Goal: Information Seeking & Learning: Check status

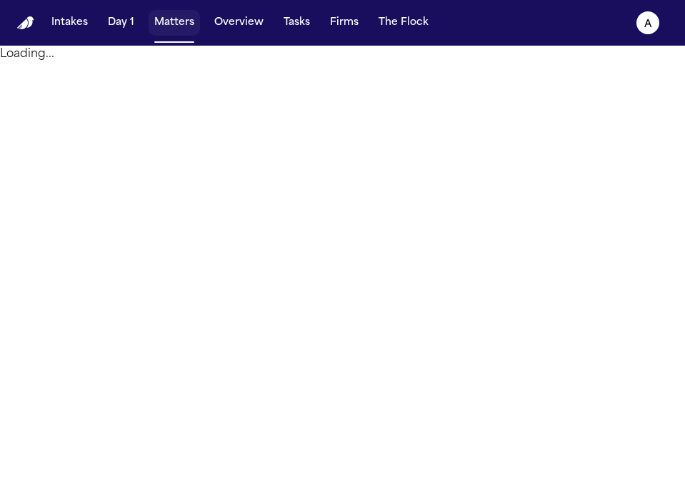
click at [181, 24] on button "Matters" at bounding box center [173, 23] width 51 height 26
click at [183, 24] on button "Matters" at bounding box center [173, 23] width 51 height 26
click at [232, 24] on button "Overview" at bounding box center [238, 23] width 61 height 26
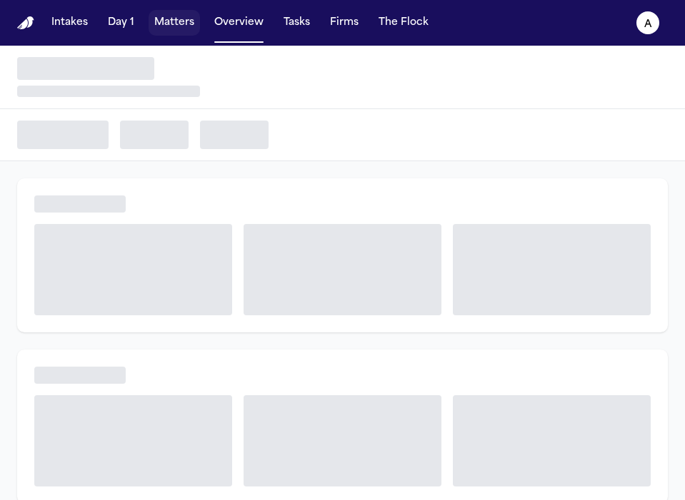
click at [181, 18] on button "Matters" at bounding box center [173, 23] width 51 height 26
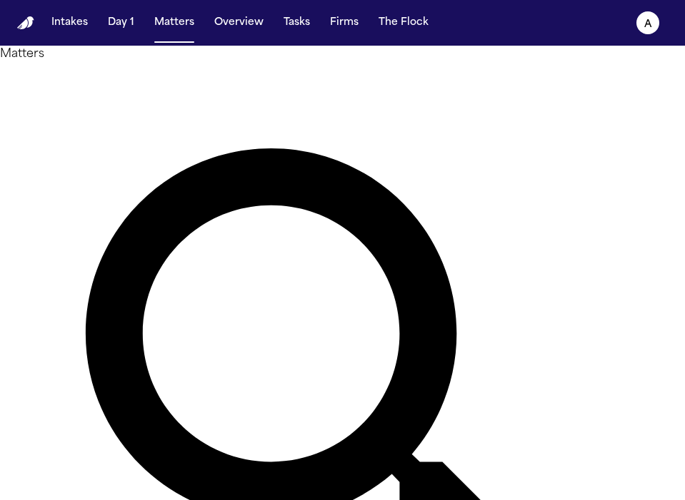
type input "*******"
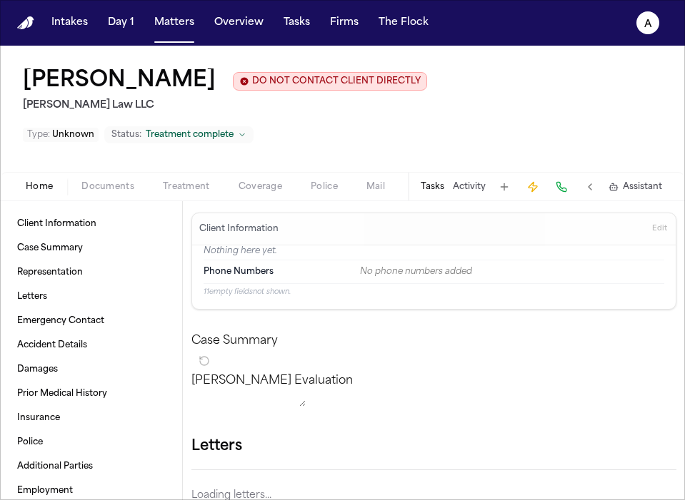
click at [444, 181] on button "Tasks" at bounding box center [432, 186] width 24 height 11
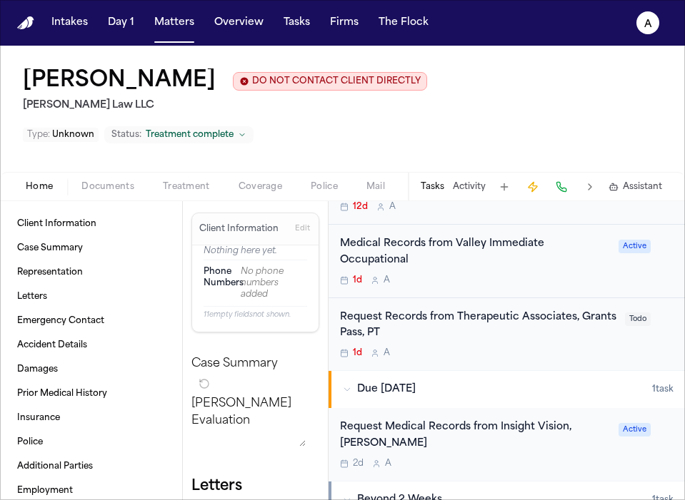
scroll to position [445, 0]
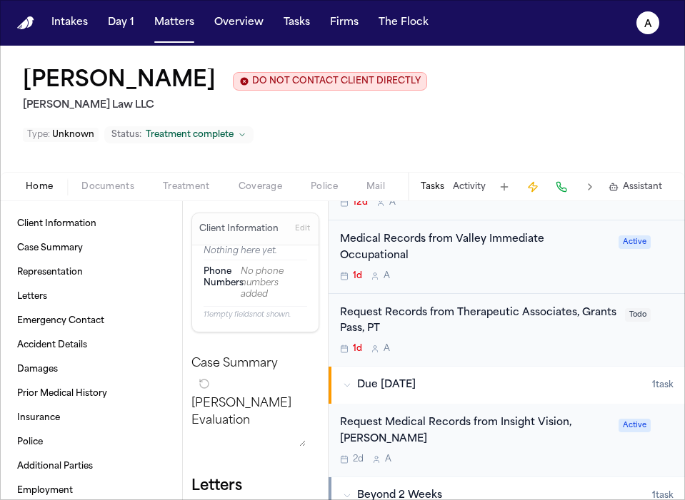
click at [558, 417] on div "Request Medical Records from Insight Vision, [PERSON_NAME] 2d A" at bounding box center [475, 440] width 270 height 50
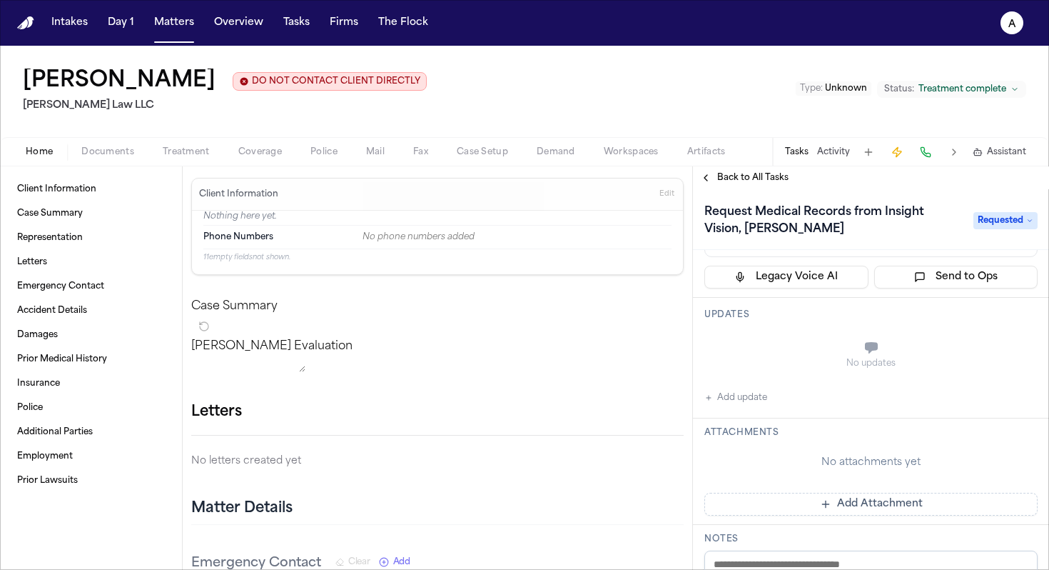
scroll to position [114, 0]
click at [684, 398] on button "Add update" at bounding box center [736, 399] width 63 height 17
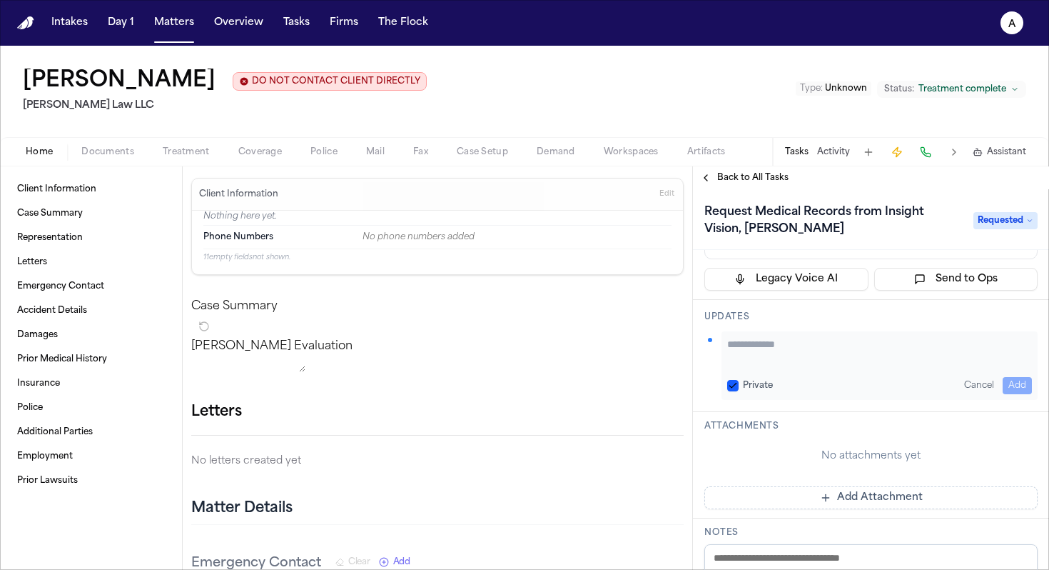
click at [684, 386] on button "Private" at bounding box center [732, 385] width 11 height 11
click at [684, 362] on textarea "Add your update" at bounding box center [879, 351] width 305 height 29
click at [178, 20] on button "Matters" at bounding box center [173, 23] width 51 height 26
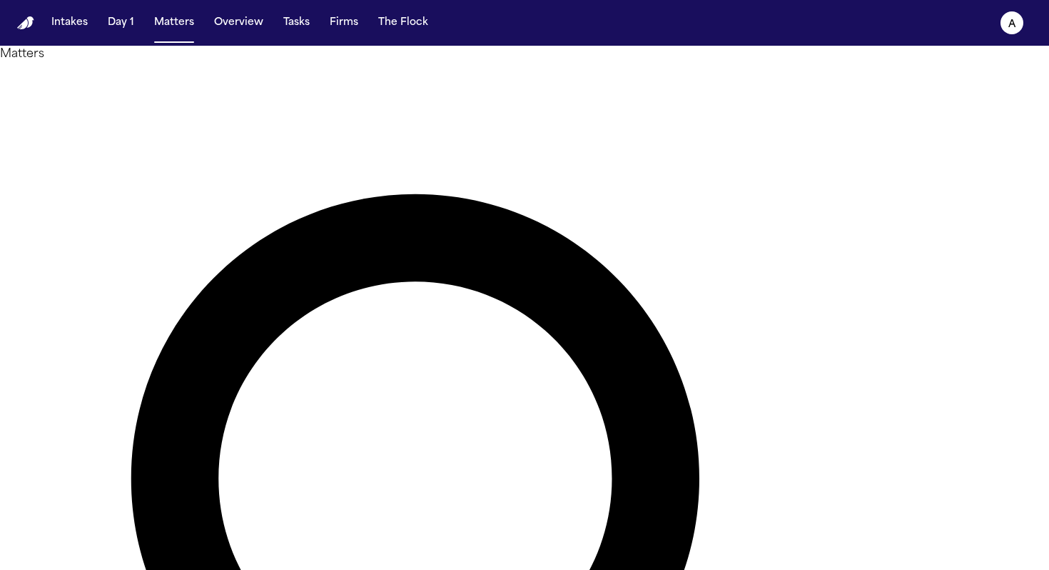
drag, startPoint x: 526, startPoint y: 86, endPoint x: 323, endPoint y: 84, distance: 203.5
type input "*"
drag, startPoint x: 515, startPoint y: 96, endPoint x: 348, endPoint y: 73, distance: 168.6
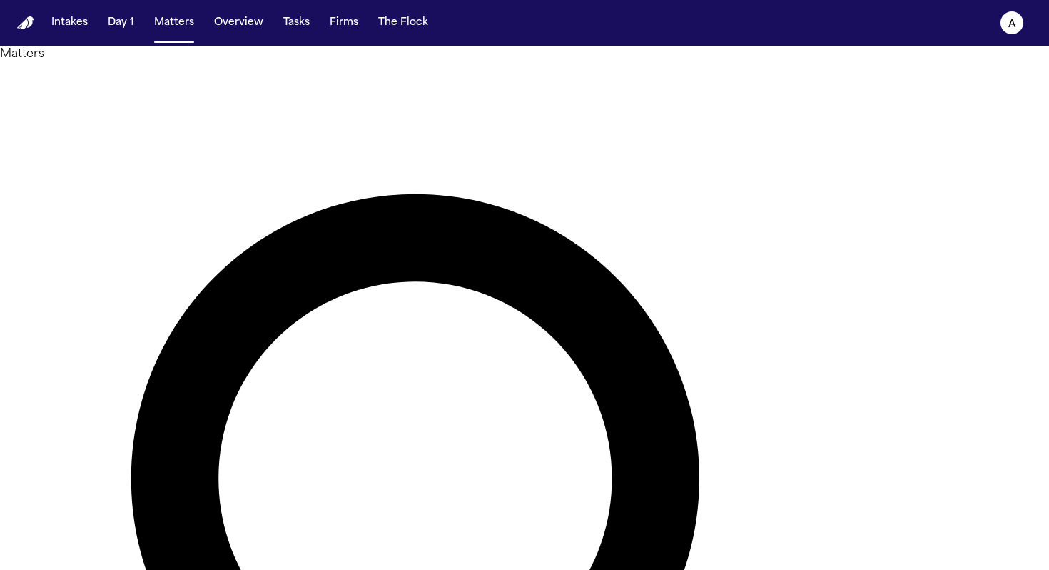
type input "*******"
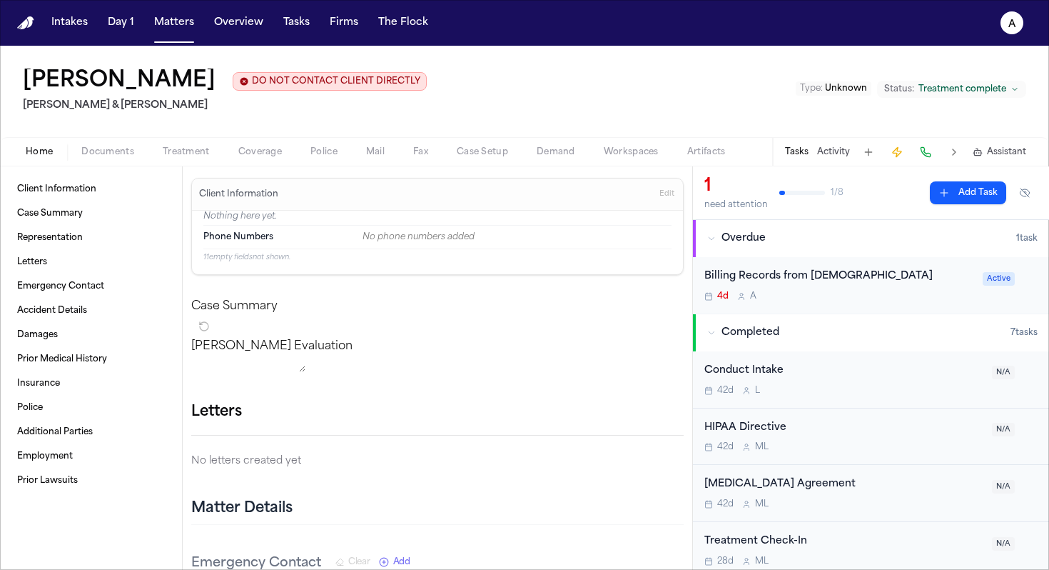
click at [684, 306] on div "Billing Records from [DEMOGRAPHIC_DATA] 4d A Active" at bounding box center [871, 285] width 356 height 56
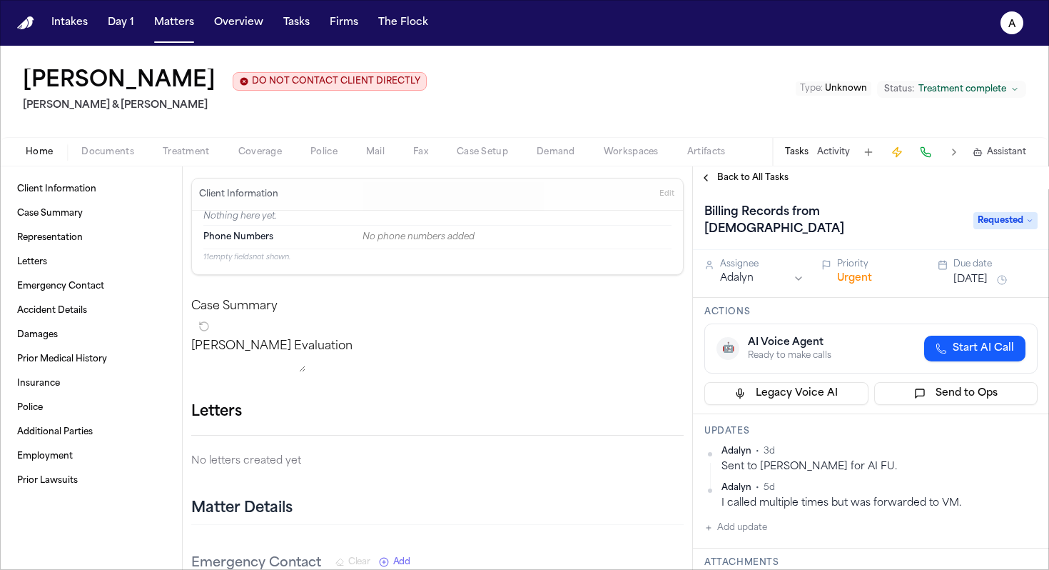
click at [684, 213] on h1 "Billing Records from [DEMOGRAPHIC_DATA]" at bounding box center [832, 221] width 266 height 40
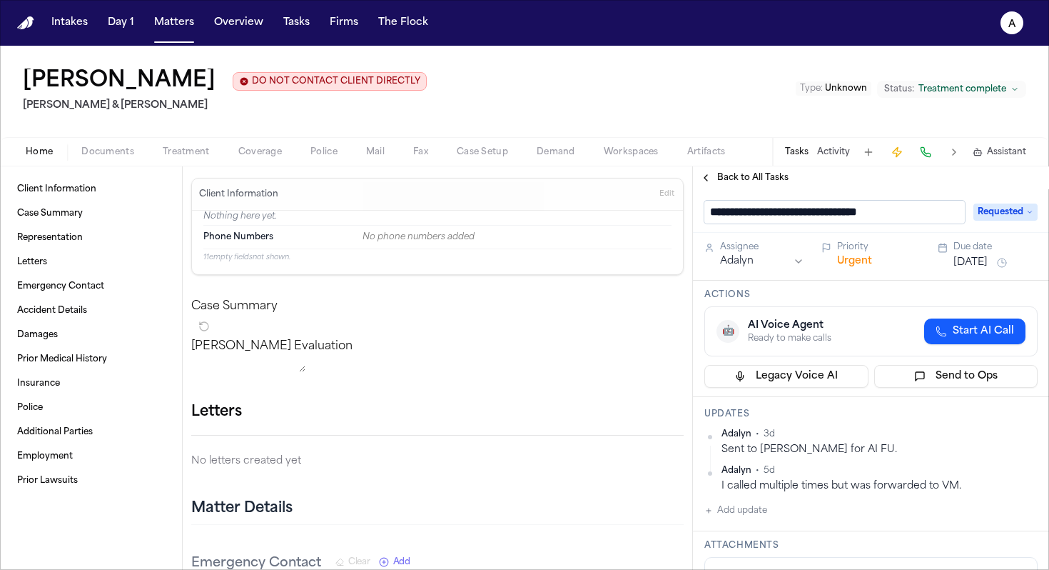
click at [684, 213] on input "**********" at bounding box center [835, 212] width 261 height 23
click at [684, 176] on span "Back to All Tasks" at bounding box center [752, 177] width 71 height 11
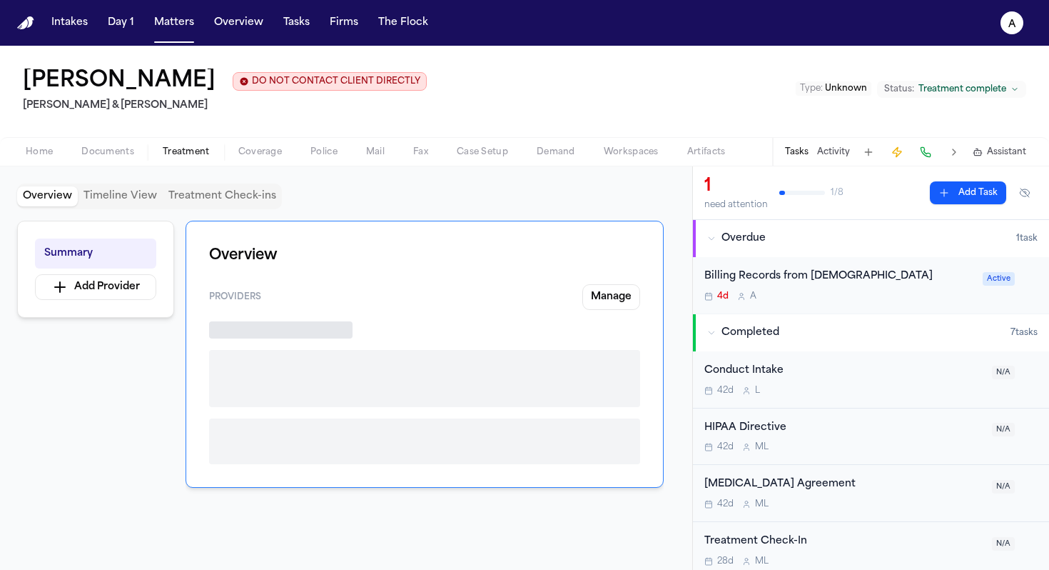
click at [191, 155] on span "Treatment" at bounding box center [186, 151] width 47 height 11
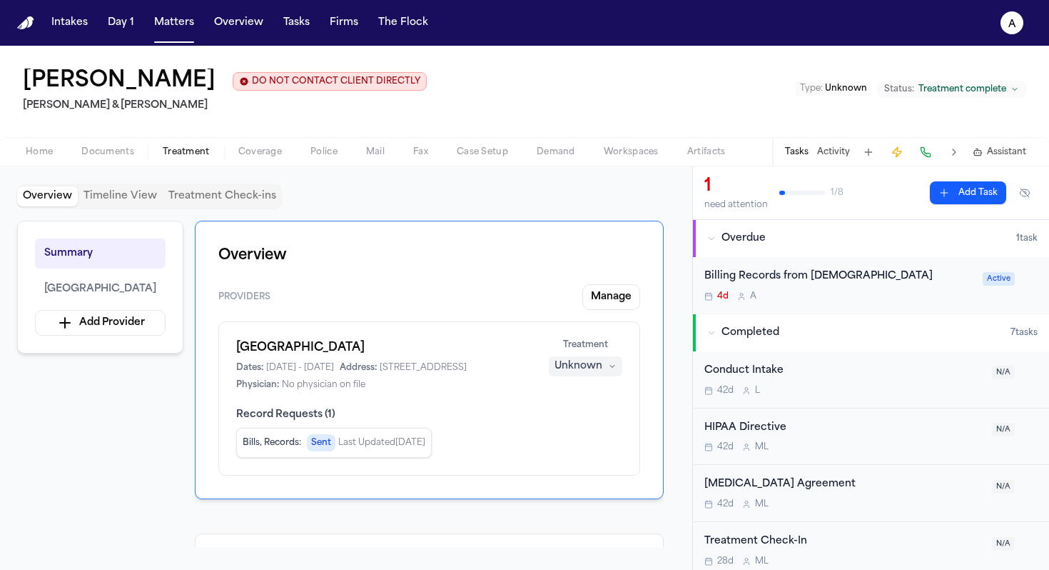
click at [684, 277] on div "Billing Records from [DEMOGRAPHIC_DATA]" at bounding box center [840, 276] width 270 height 16
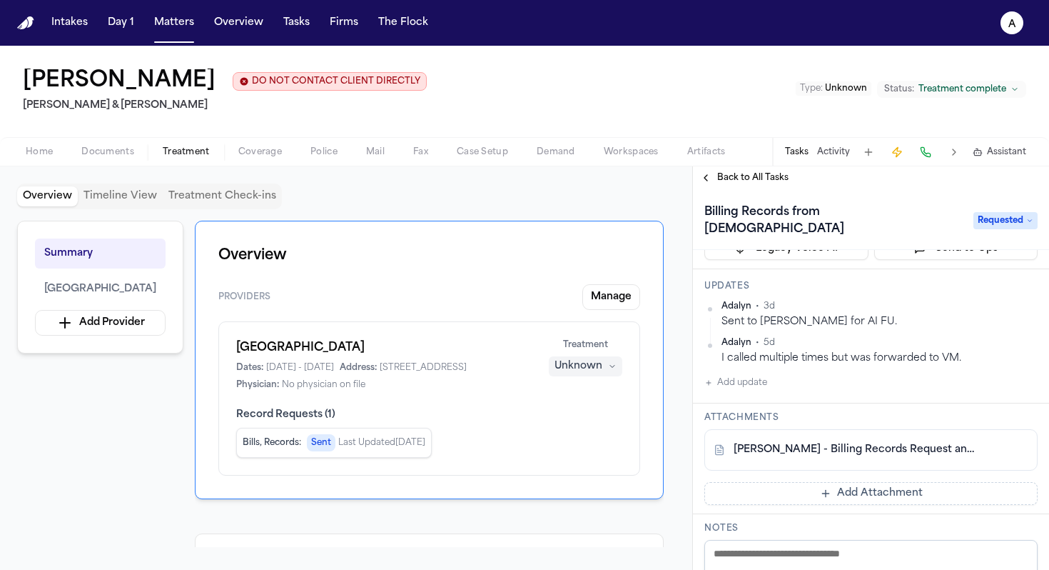
scroll to position [153, 0]
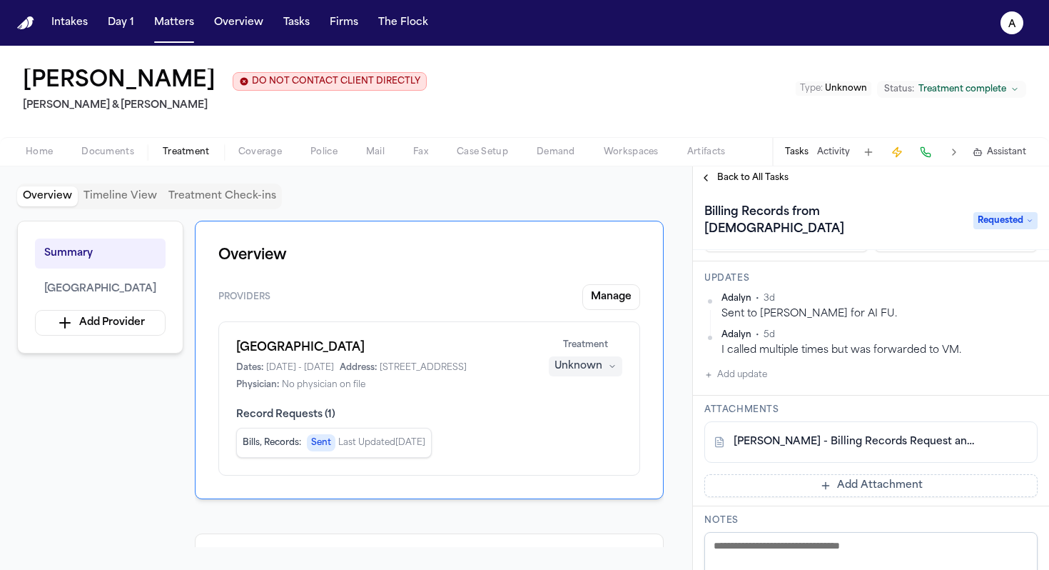
click at [684, 435] on link "[PERSON_NAME] - Billing Records Request and Authorizations to Presbyterian Medi…" at bounding box center [857, 442] width 246 height 14
click at [383, 415] on div "Presbyterian Hospital Dates: [DATE] - [DATE] Address: [STREET_ADDRESS] Physicia…" at bounding box center [429, 398] width 422 height 154
click at [390, 417] on div "Presbyterian Hospital Dates: [DATE] - [DATE] Address: [STREET_ADDRESS] Physicia…" at bounding box center [429, 398] width 422 height 154
click at [279, 337] on div "Presbyterian Hospital Dates: [DATE] - [DATE] Address: [STREET_ADDRESS] Physicia…" at bounding box center [429, 398] width 422 height 154
click at [279, 348] on h1 "[GEOGRAPHIC_DATA]" at bounding box center [384, 347] width 296 height 17
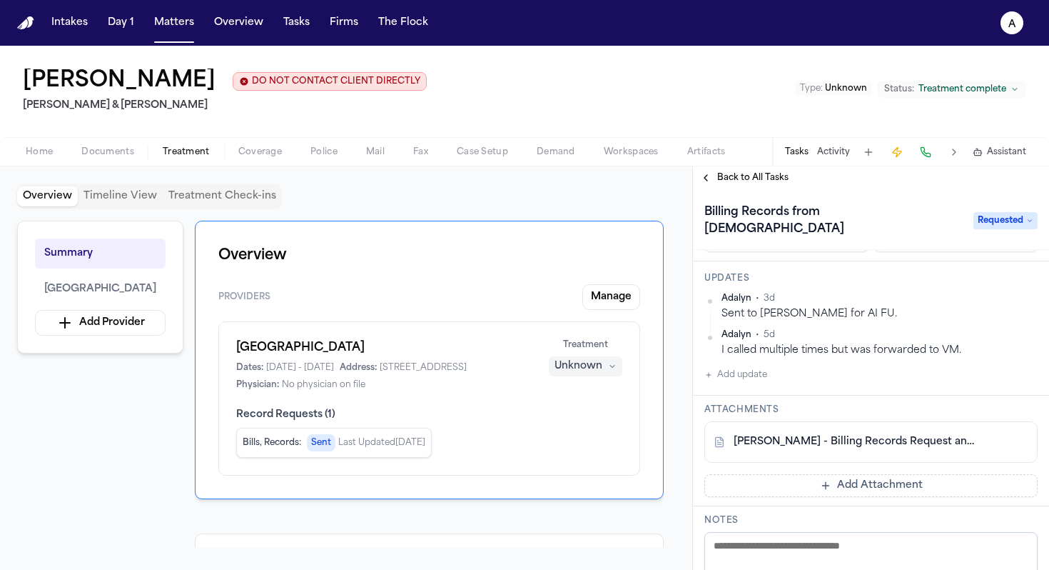
click at [258, 354] on h1 "[GEOGRAPHIC_DATA]" at bounding box center [384, 347] width 296 height 17
click at [262, 351] on h1 "[GEOGRAPHIC_DATA]" at bounding box center [384, 347] width 296 height 17
click at [533, 418] on div "Presbyterian Hospital Dates: [DATE] - [DATE] Address: [STREET_ADDRESS] Physicia…" at bounding box center [429, 398] width 422 height 154
click at [247, 251] on h1 "Overview" at bounding box center [429, 255] width 422 height 23
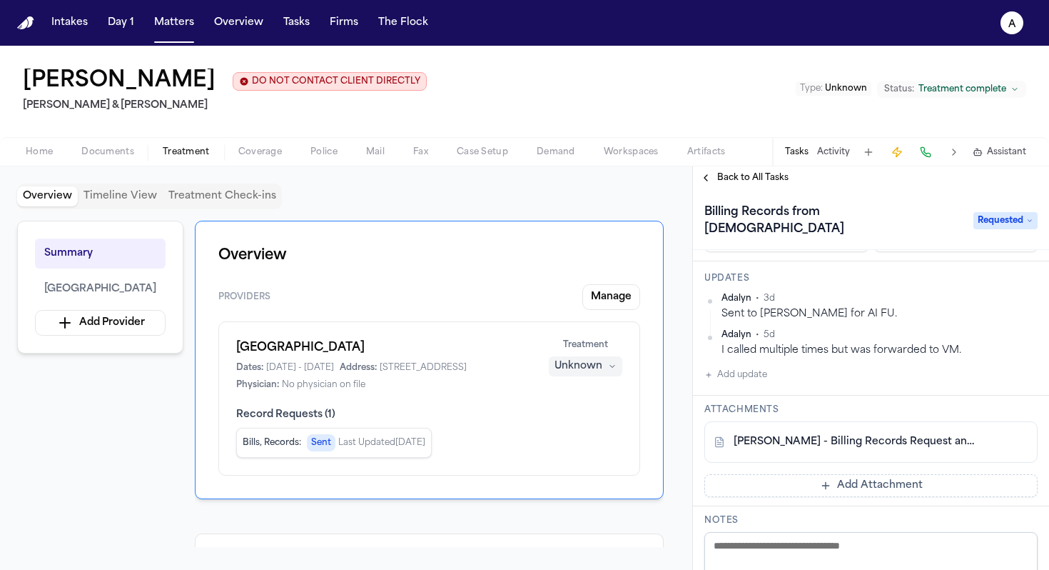
click at [323, 255] on h1 "Overview" at bounding box center [429, 255] width 422 height 23
click at [625, 298] on button "Manage" at bounding box center [612, 297] width 58 height 26
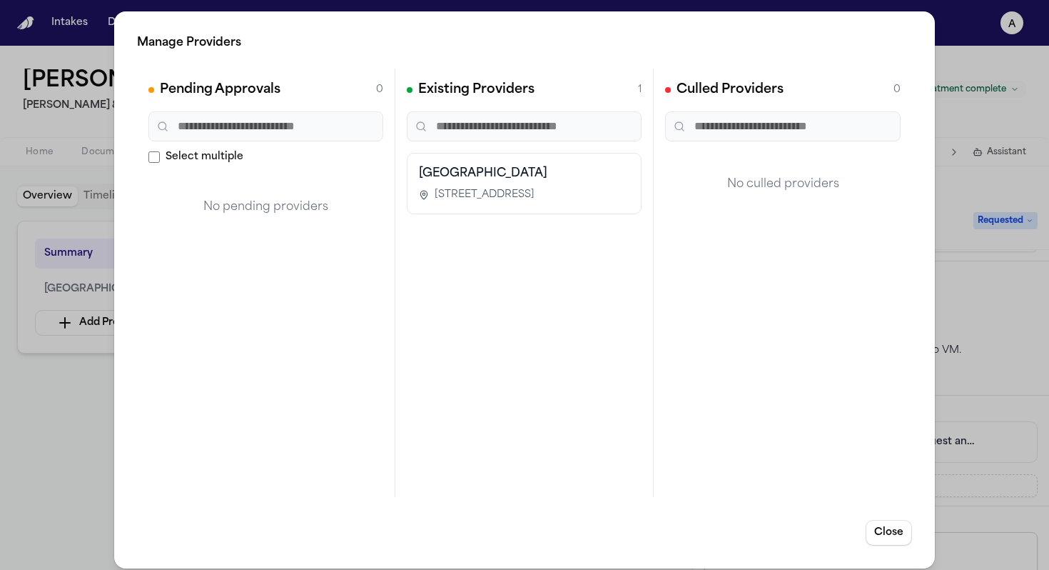
click at [83, 478] on div "Manage Providers Pending Approvals 0 Select multiple No pending providers Exist…" at bounding box center [524, 290] width 1049 height 580
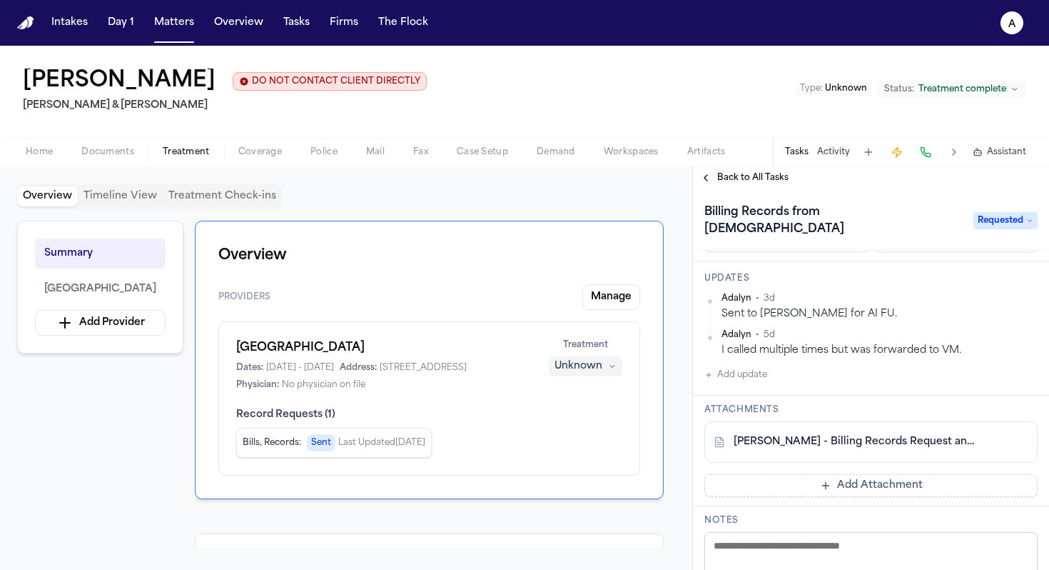
drag, startPoint x: 378, startPoint y: 351, endPoint x: 220, endPoint y: 347, distance: 158.5
click at [218, 347] on div "Presbyterian Hospital Dates: [DATE] - [DATE] Address: [STREET_ADDRESS] Physicia…" at bounding box center [429, 398] width 422 height 154
copy h1 "[GEOGRAPHIC_DATA]"
click at [168, 26] on button "Matters" at bounding box center [173, 23] width 51 height 26
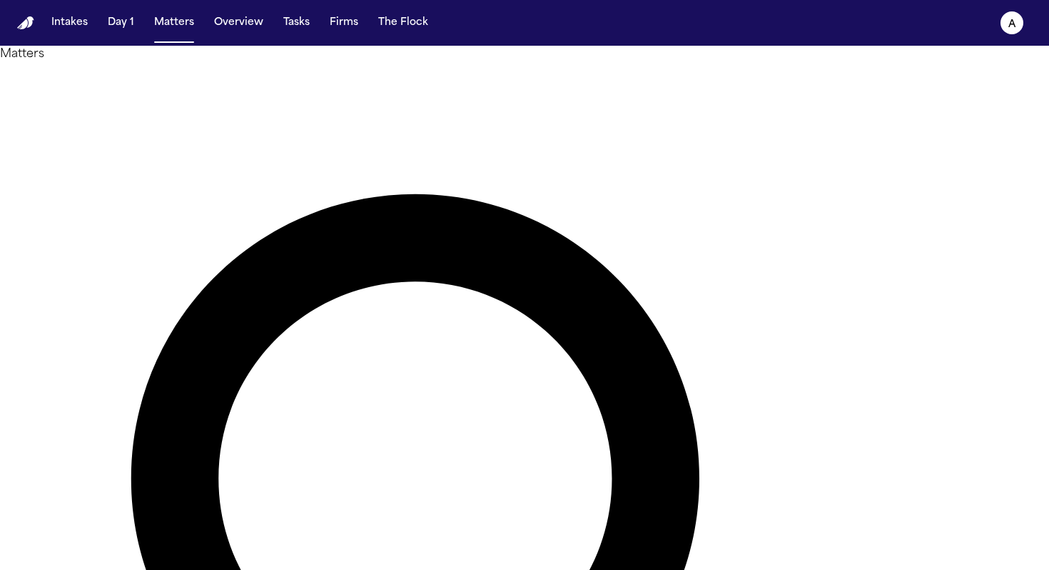
drag, startPoint x: 492, startPoint y: 84, endPoint x: 331, endPoint y: 81, distance: 160.7
type input "**********"
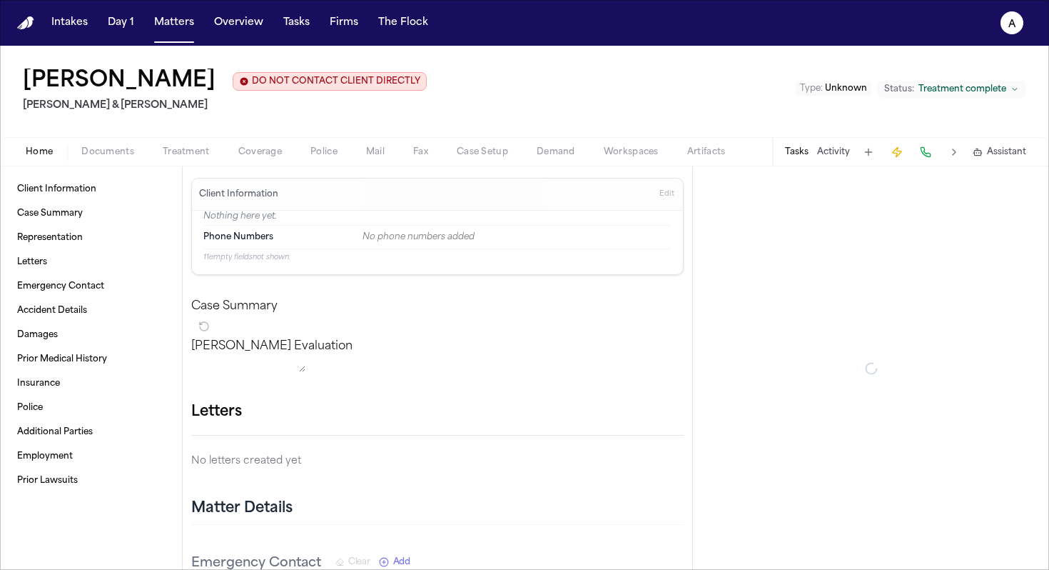
click at [117, 162] on div "Home Documents Treatment Coverage Police Mail Fax Case Setup Demand Workspaces …" at bounding box center [524, 151] width 1049 height 29
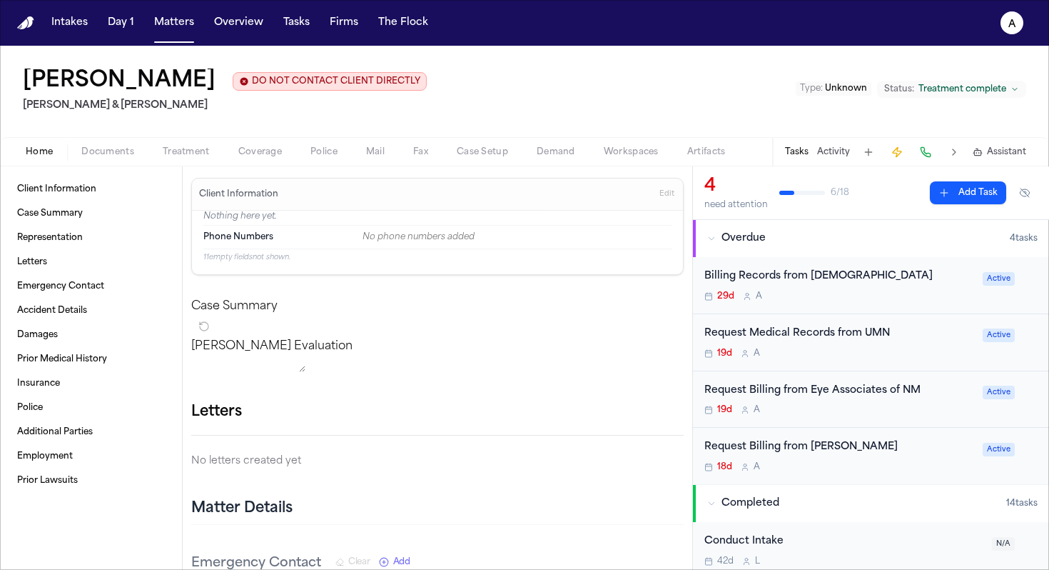
click at [684, 302] on div "29d A" at bounding box center [840, 296] width 270 height 11
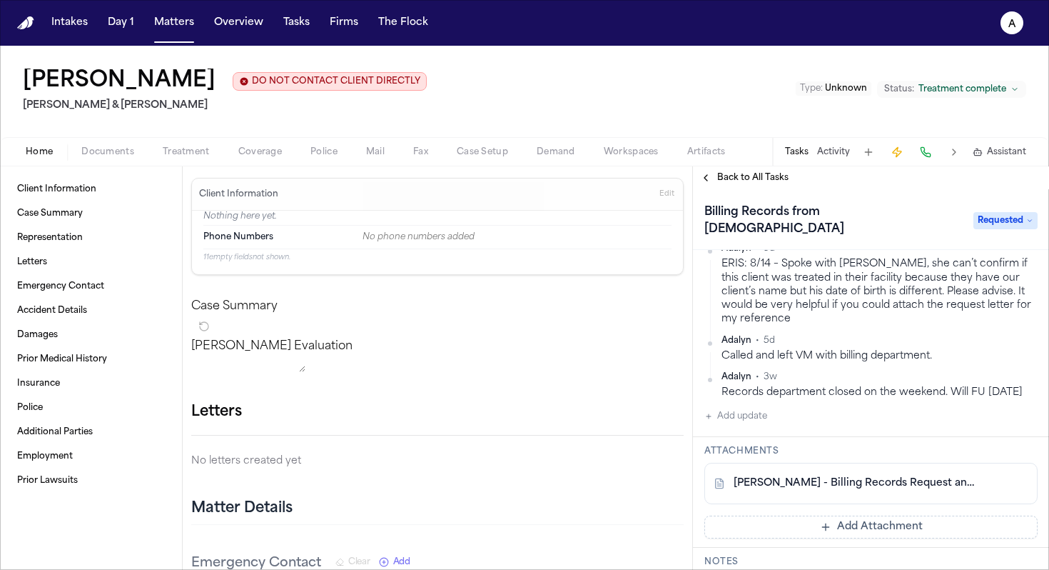
scroll to position [240, 0]
click at [684, 486] on link "[PERSON_NAME] - Billing Records Request and HIPAA Auth to [DEMOGRAPHIC_DATA] - …" at bounding box center [857, 482] width 246 height 14
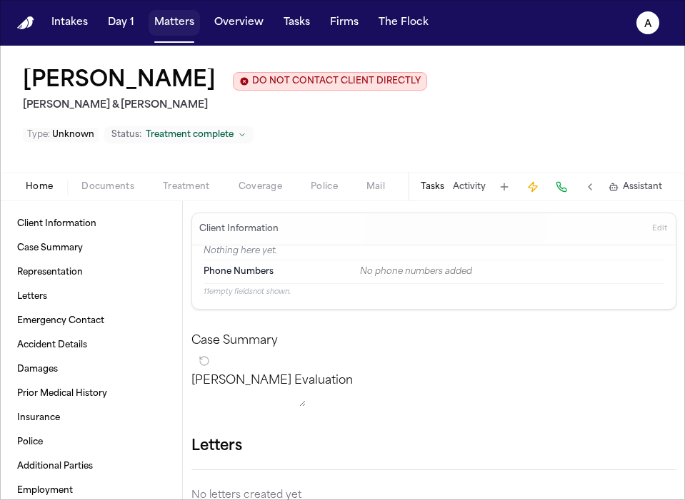
click at [167, 22] on button "Matters" at bounding box center [173, 23] width 51 height 26
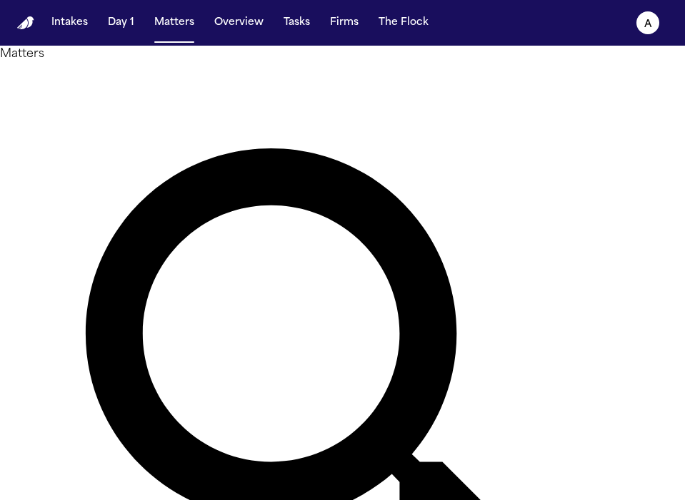
drag, startPoint x: 276, startPoint y: 89, endPoint x: 91, endPoint y: 75, distance: 185.4
click at [91, 75] on div "**********" at bounding box center [342, 414] width 685 height 736
type input "*******"
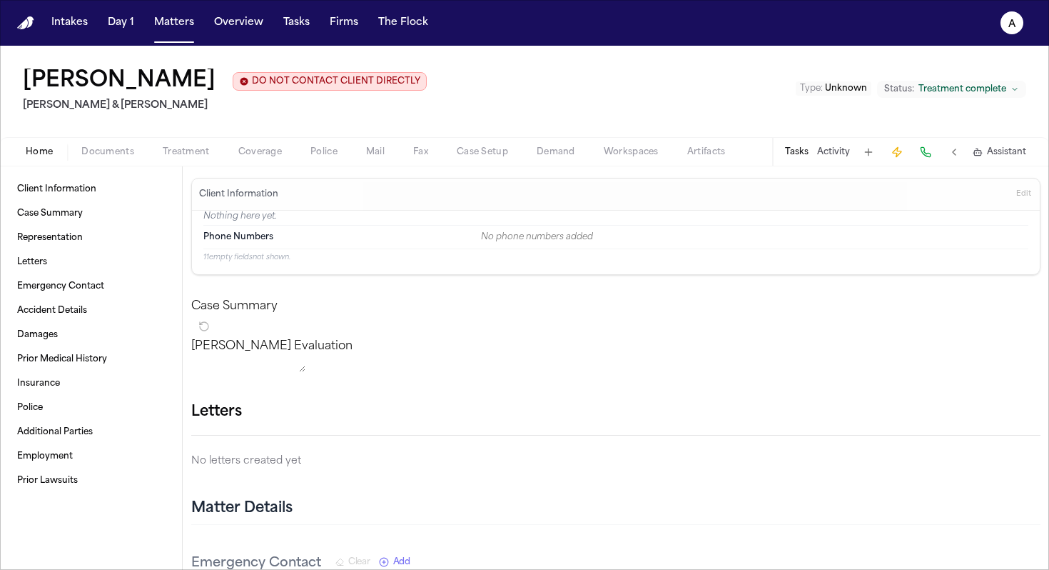
click at [684, 153] on div "Tasks Activity Assistant" at bounding box center [905, 152] width 266 height 28
click at [253, 158] on span "Coverage" at bounding box center [260, 151] width 44 height 11
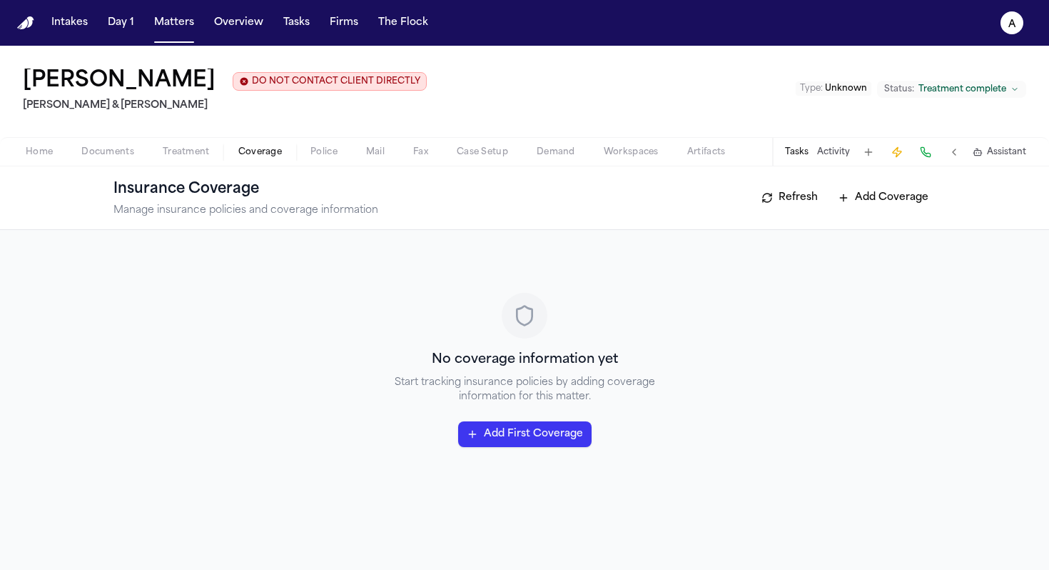
click at [186, 151] on span "Treatment" at bounding box center [186, 151] width 47 height 11
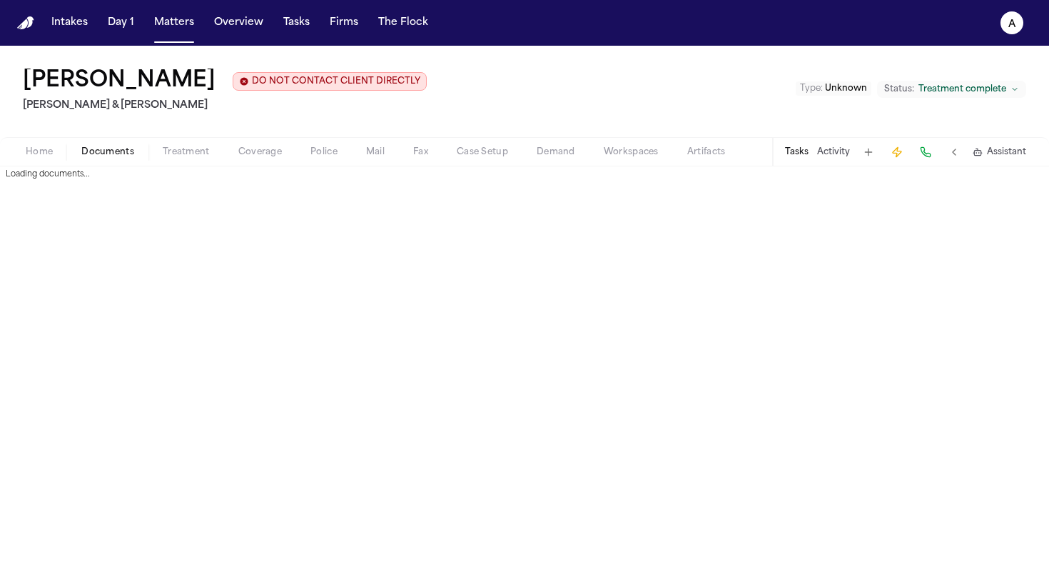
click at [109, 153] on span "Documents" at bounding box center [107, 151] width 53 height 11
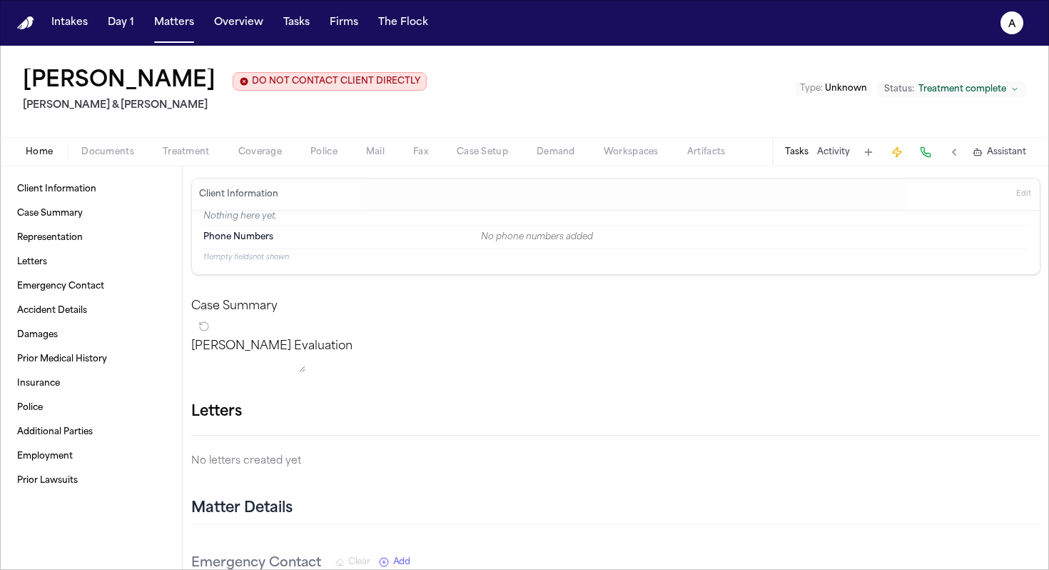
click at [44, 156] on span "Home" at bounding box center [39, 151] width 27 height 11
click at [684, 154] on button "Tasks" at bounding box center [797, 151] width 24 height 11
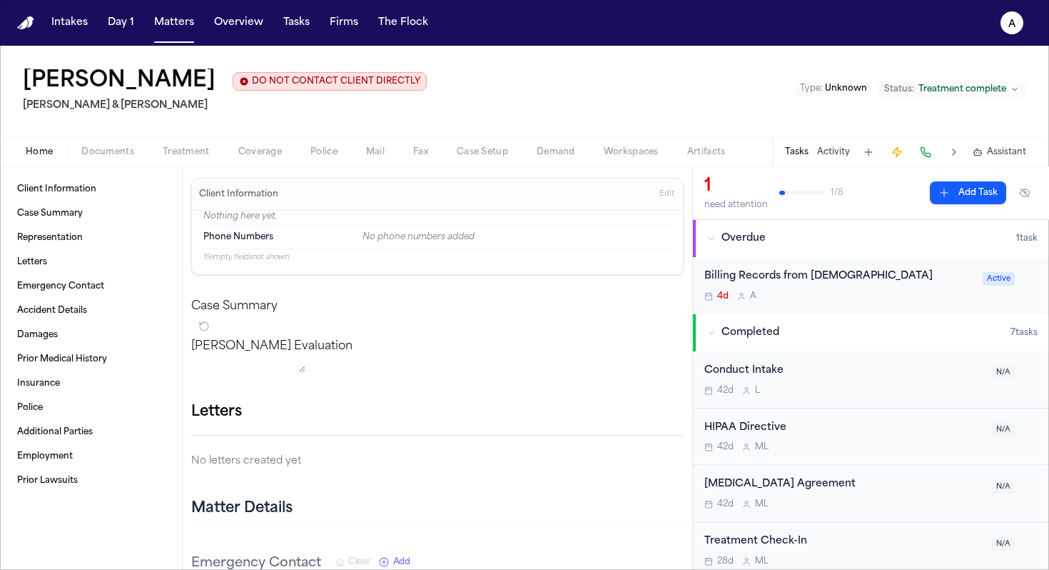
click at [684, 286] on div "Billing Records from [DEMOGRAPHIC_DATA] 4d A" at bounding box center [840, 285] width 270 height 34
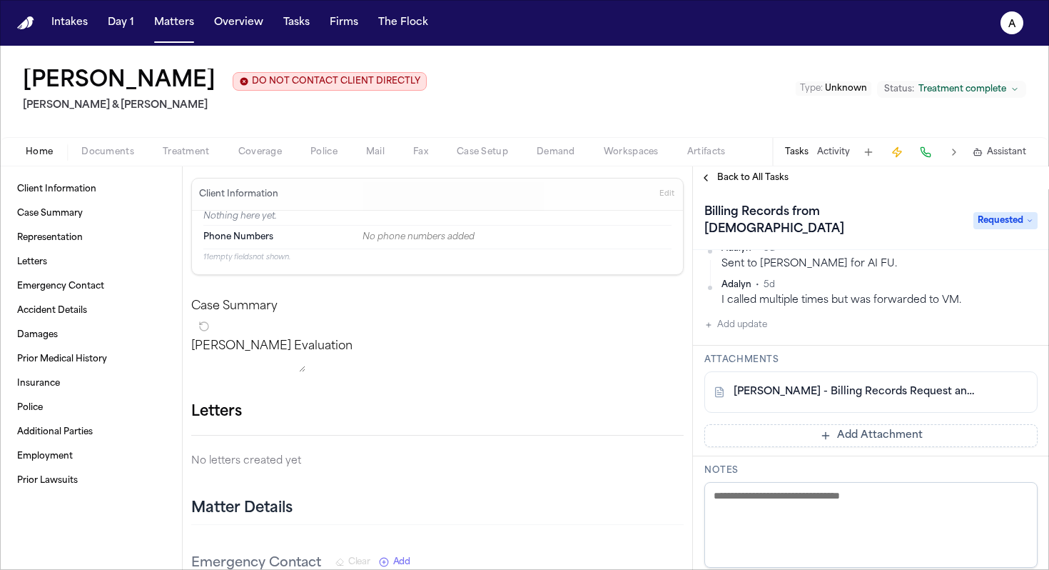
scroll to position [205, 0]
click at [684, 383] on link "[PERSON_NAME] - Billing Records Request and Authorizations to Presbyterian Medi…" at bounding box center [857, 390] width 246 height 14
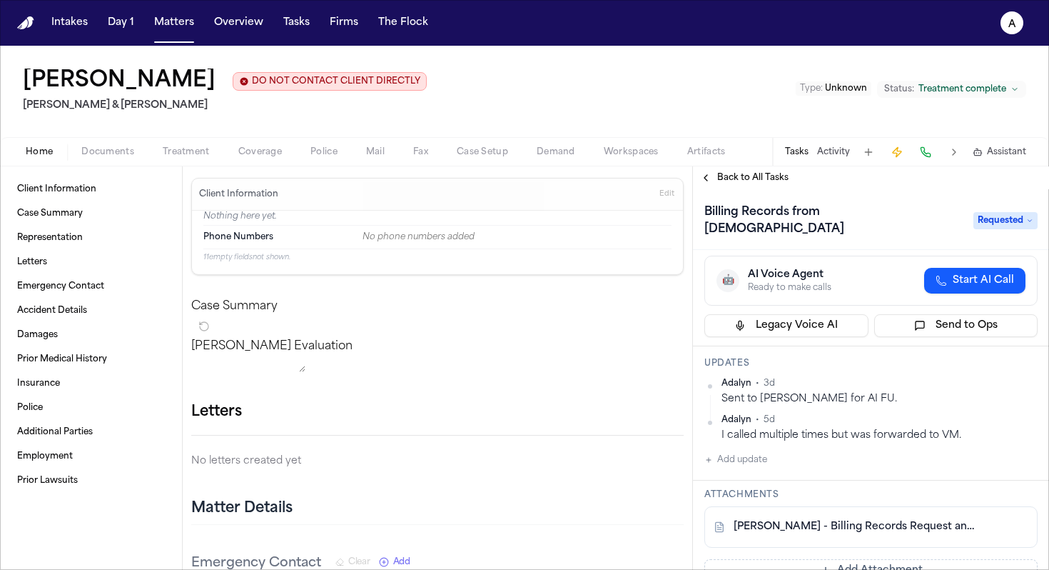
scroll to position [0, 0]
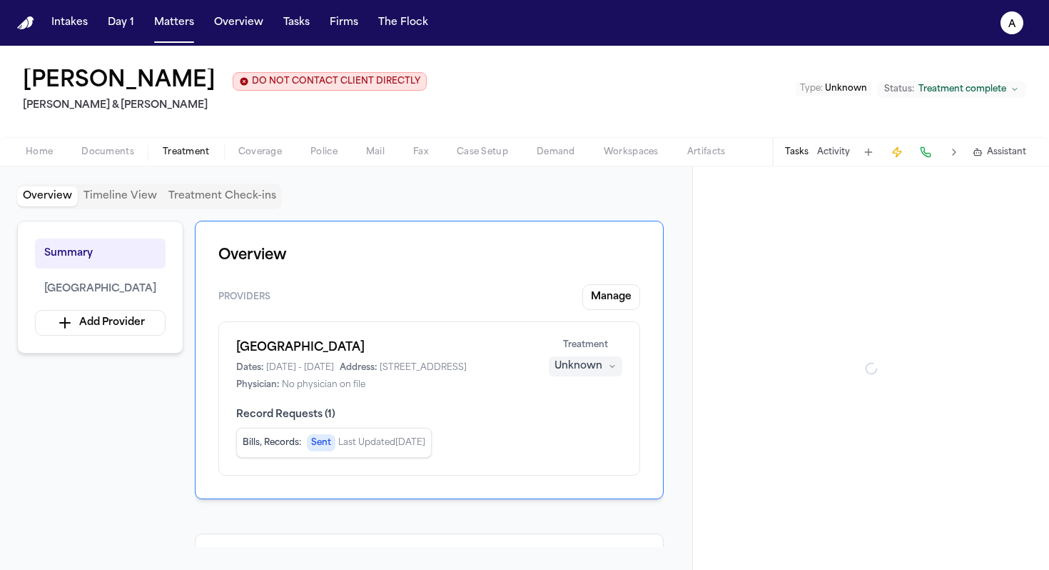
drag, startPoint x: 186, startPoint y: 156, endPoint x: 131, endPoint y: 155, distance: 55.7
click at [186, 156] on span "Treatment" at bounding box center [186, 151] width 47 height 11
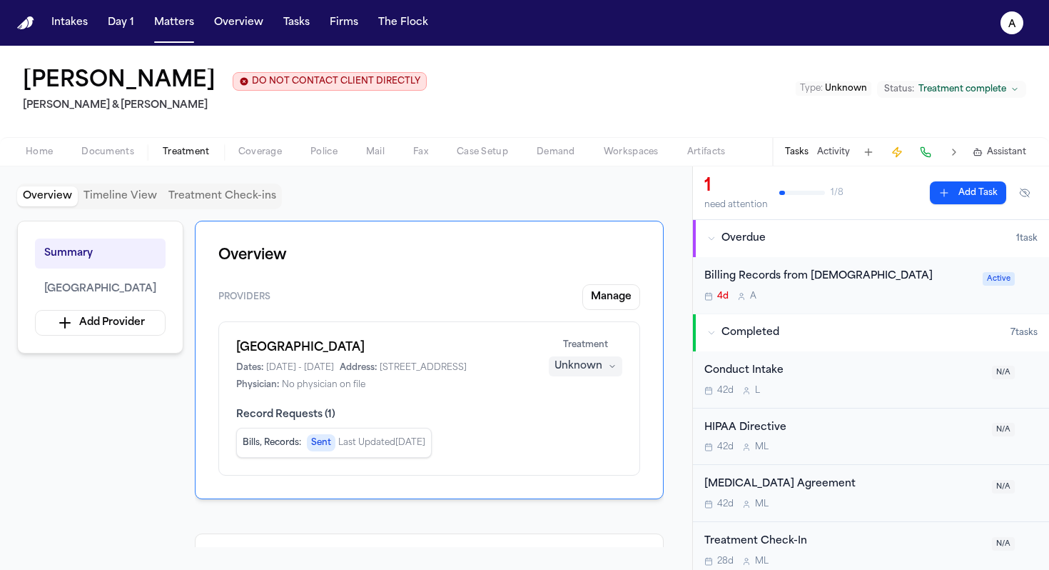
click at [124, 153] on span "Documents" at bounding box center [107, 151] width 53 height 11
click at [198, 158] on span "Treatment" at bounding box center [186, 151] width 47 height 11
click at [178, 26] on button "Matters" at bounding box center [173, 23] width 51 height 26
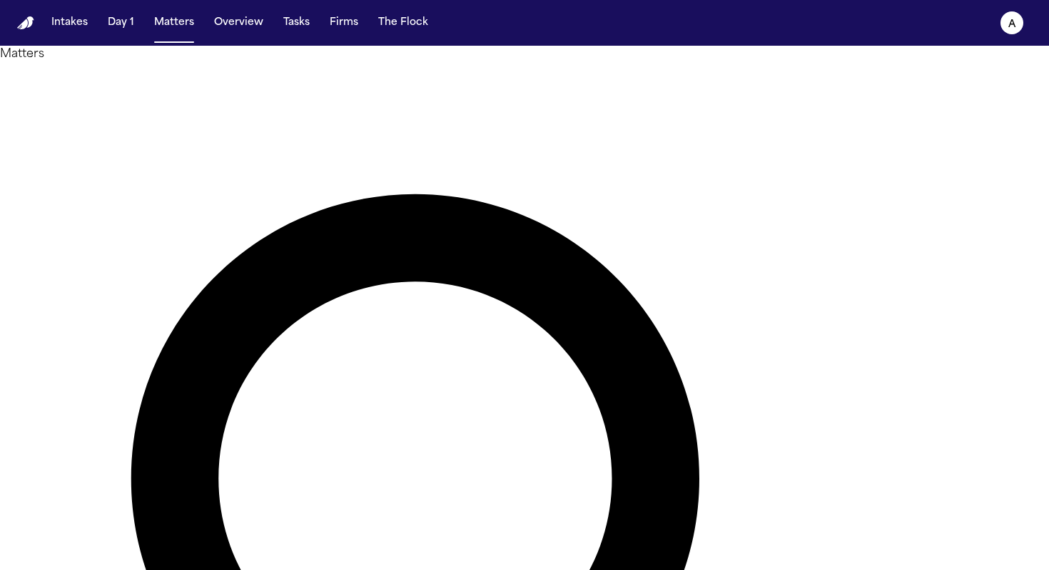
drag, startPoint x: 493, startPoint y: 78, endPoint x: 296, endPoint y: 71, distance: 197.8
type input "********"
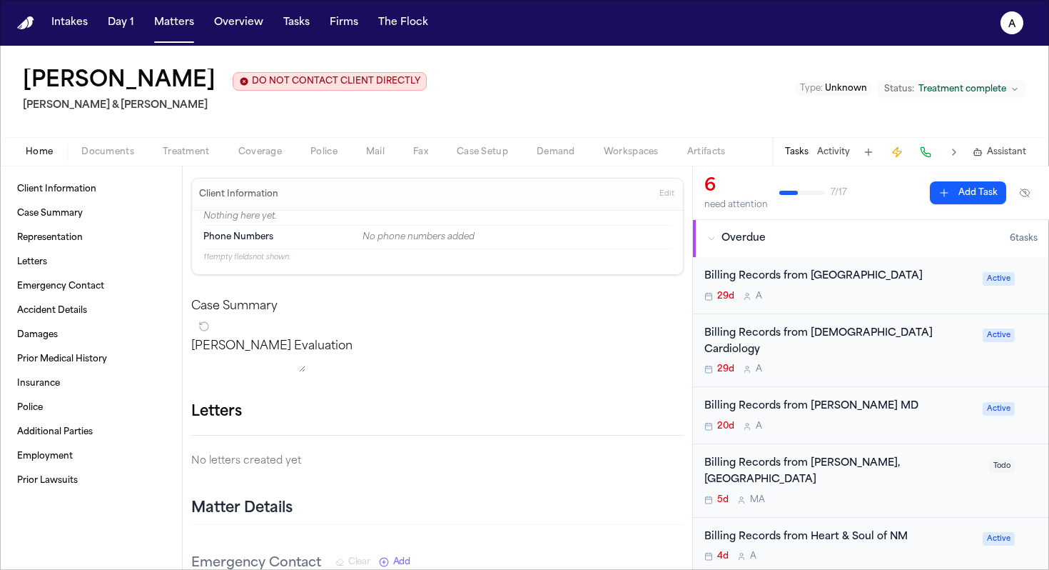
click at [684, 285] on div "Billing Records from [GEOGRAPHIC_DATA]" at bounding box center [840, 276] width 270 height 16
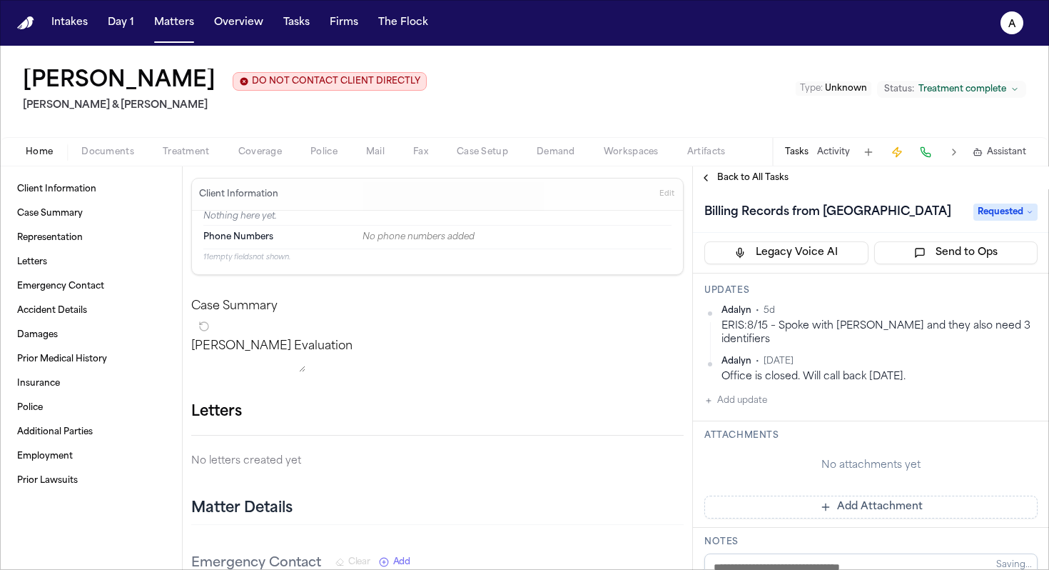
scroll to position [101, 0]
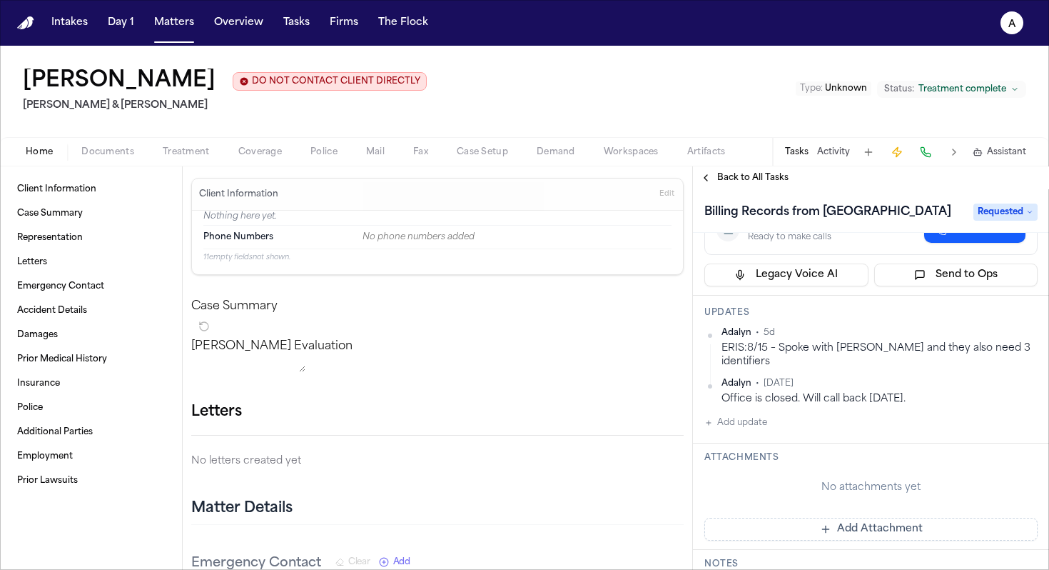
click at [684, 178] on span "Back to All Tasks" at bounding box center [752, 177] width 71 height 11
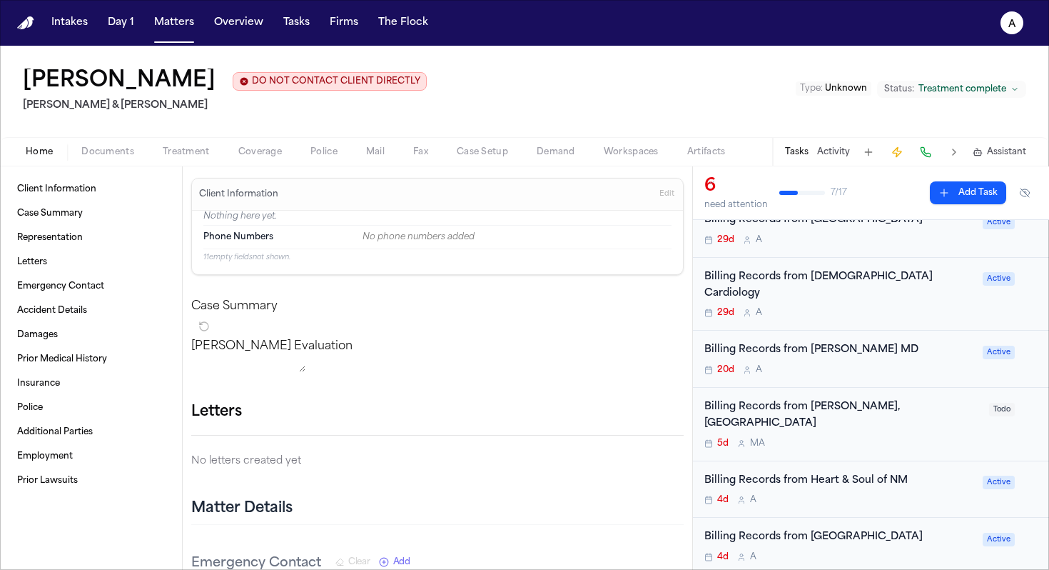
scroll to position [59, 0]
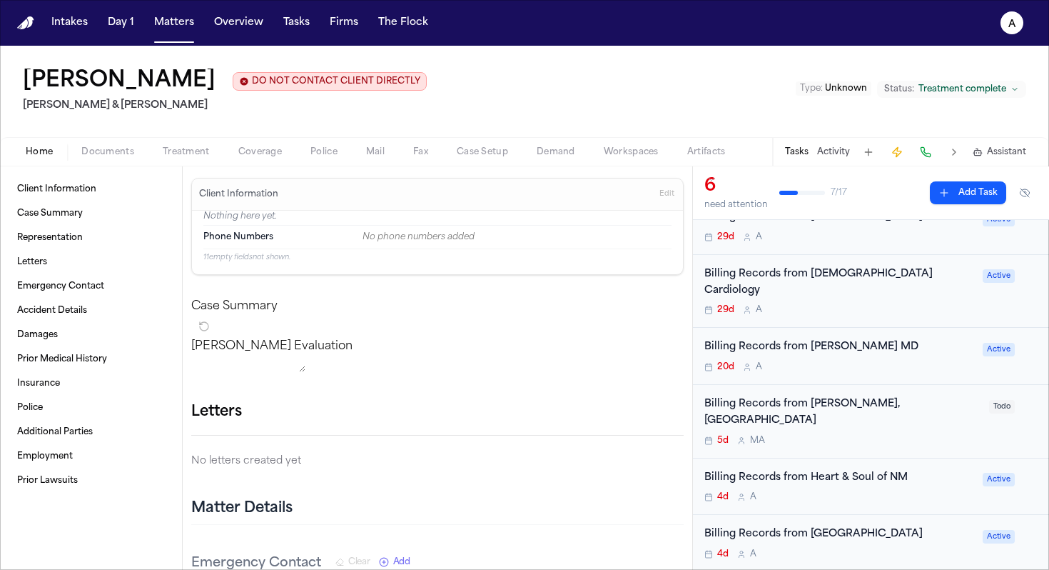
click at [684, 321] on div "Billing Records from [DEMOGRAPHIC_DATA] Cardiology 29d A Active" at bounding box center [871, 292] width 356 height 74
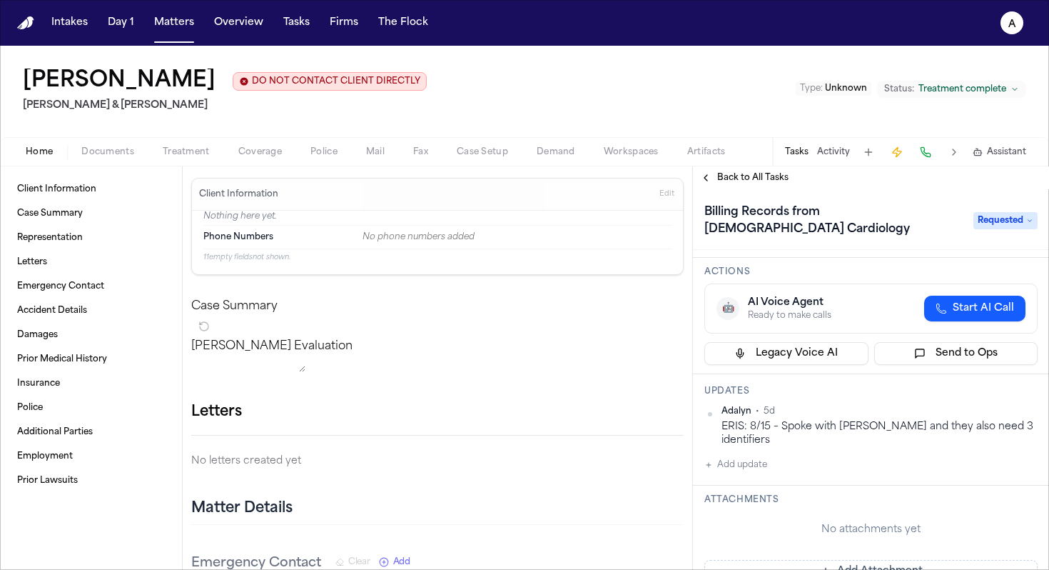
scroll to position [29, 0]
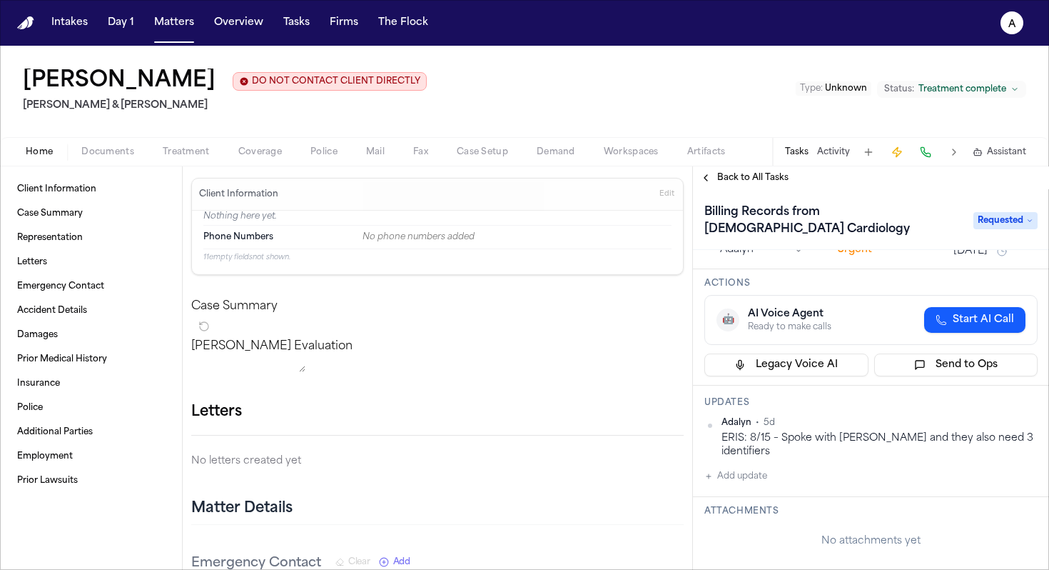
click at [684, 183] on span "Back to All Tasks" at bounding box center [752, 177] width 71 height 11
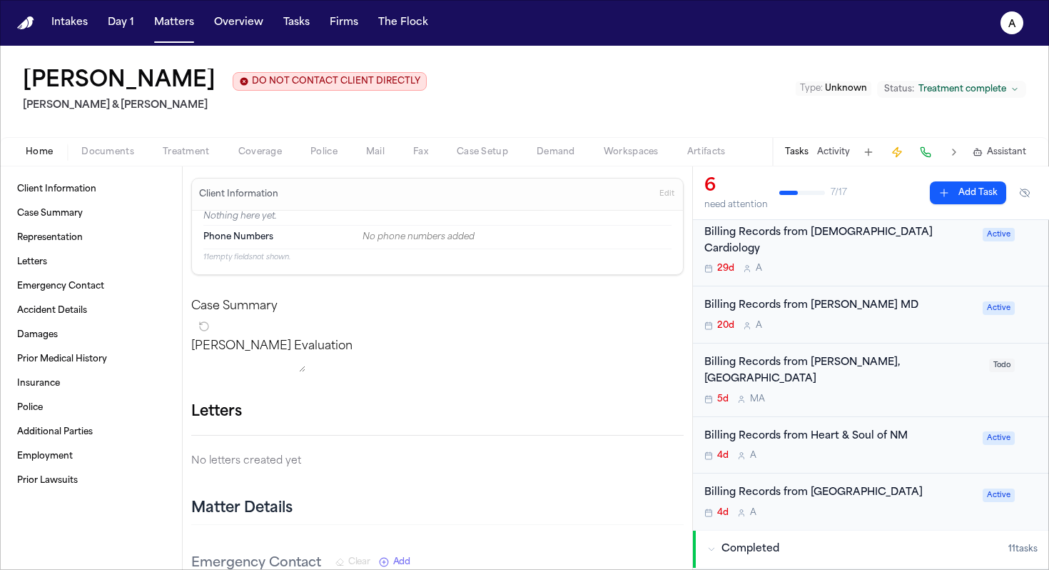
scroll to position [101, 0]
click at [684, 375] on div "Billing Records from [PERSON_NAME], LPCC 5d M A" at bounding box center [843, 379] width 276 height 50
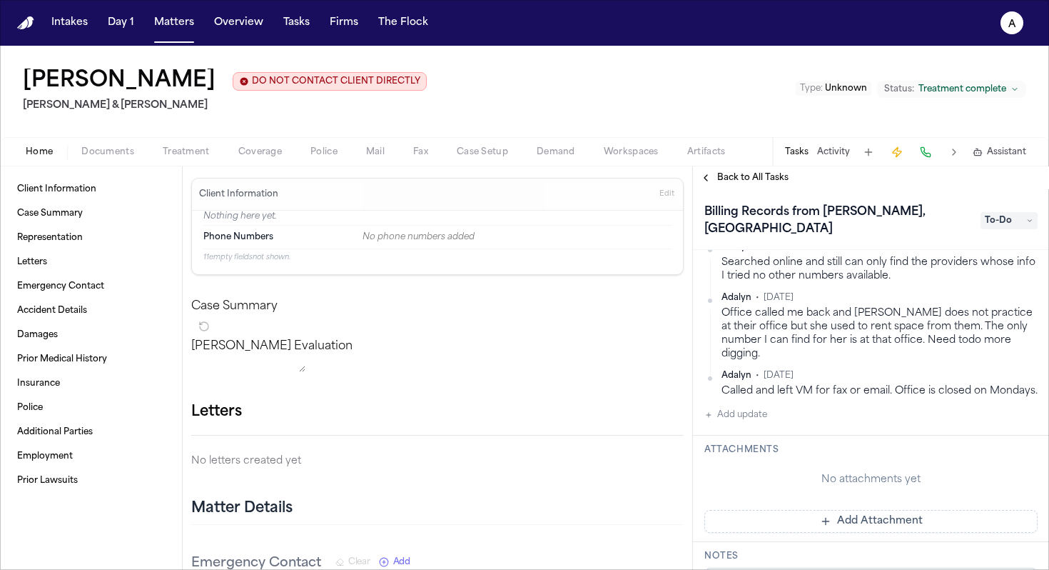
scroll to position [210, 0]
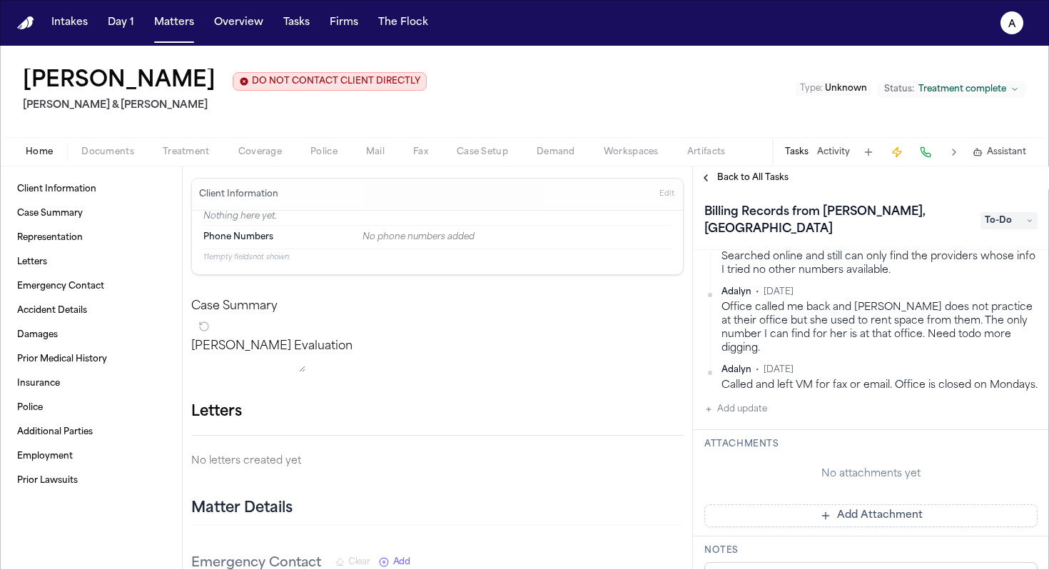
click at [684, 182] on span "Back to All Tasks" at bounding box center [752, 177] width 71 height 11
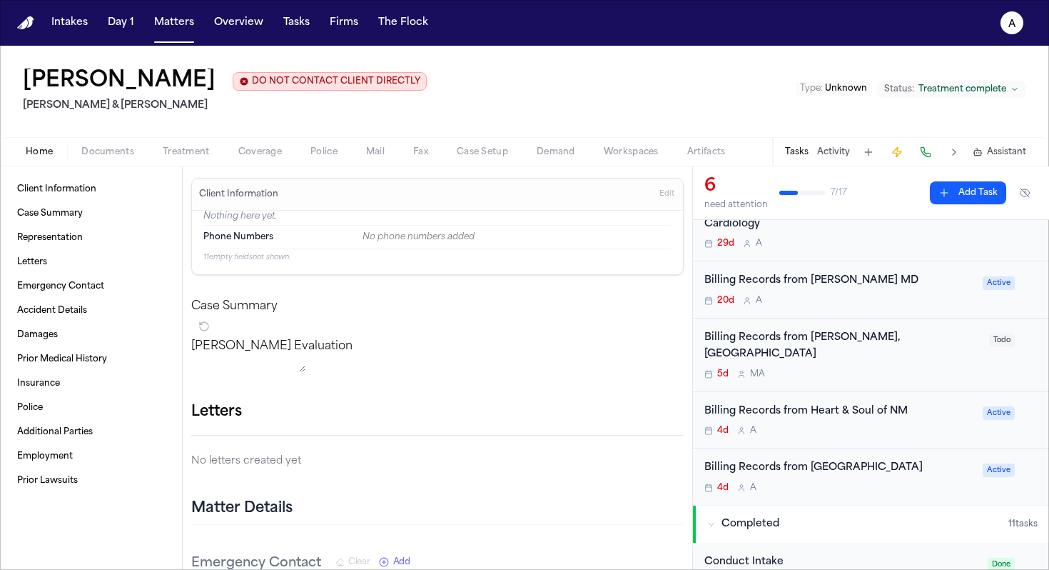
scroll to position [128, 0]
click at [684, 480] on div "4d A" at bounding box center [840, 485] width 270 height 11
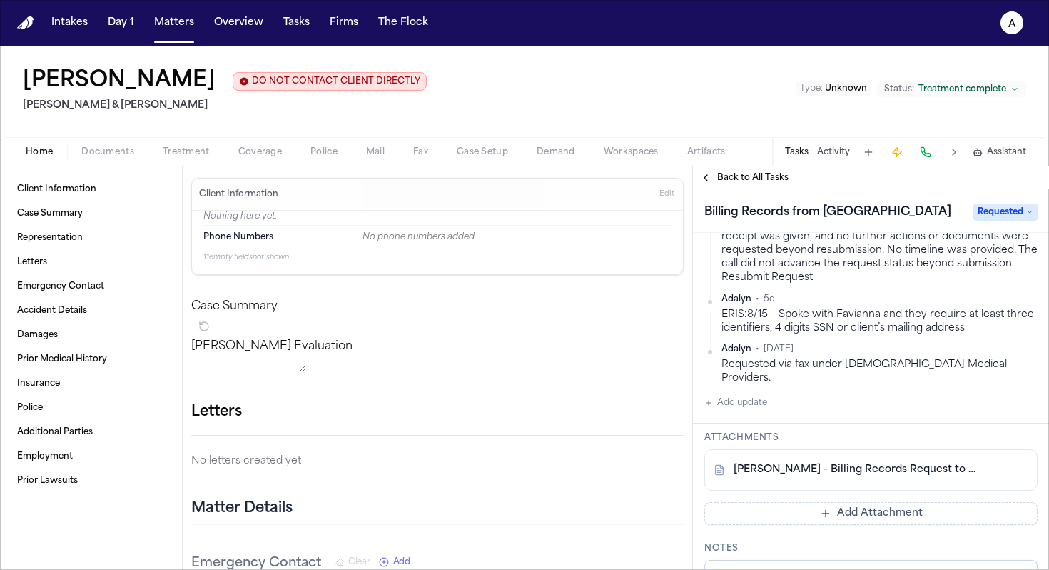
scroll to position [300, 0]
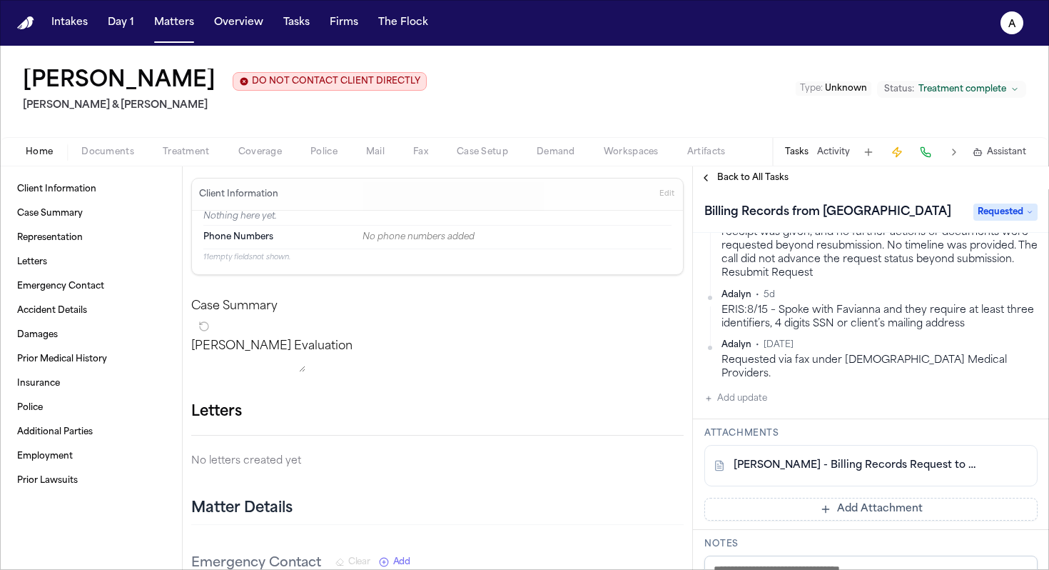
click at [684, 461] on div "[PERSON_NAME] - Billing Records Request to Presbyterian Medical Services - [DAT…" at bounding box center [871, 465] width 333 height 41
click at [684, 458] on link "[PERSON_NAME] - Billing Records Request to Presbyterian Medical Services - [DAT…" at bounding box center [857, 465] width 246 height 14
click at [161, 35] on button "Matters" at bounding box center [173, 23] width 51 height 26
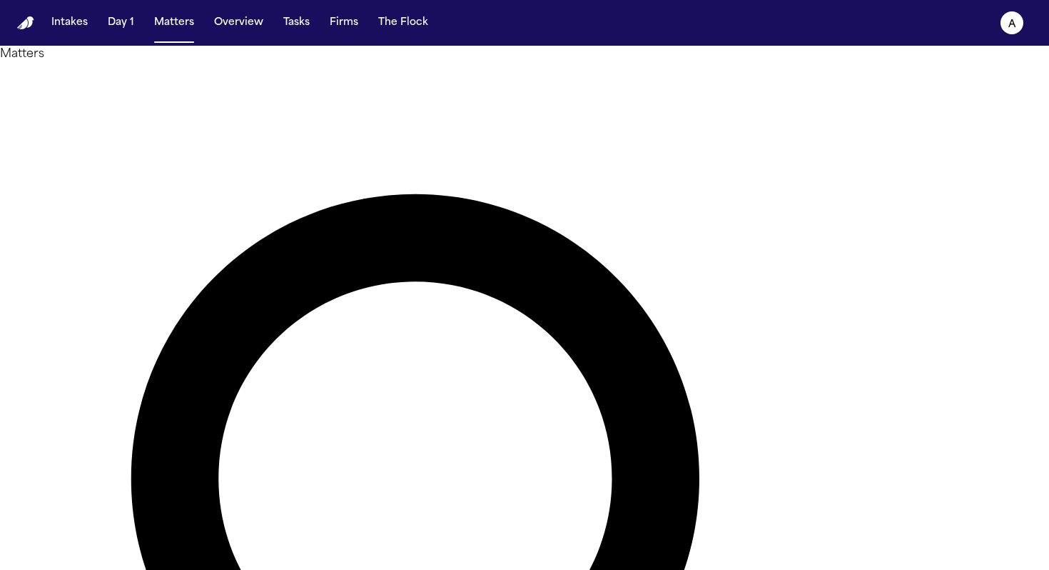
drag, startPoint x: 529, startPoint y: 81, endPoint x: 180, endPoint y: 76, distance: 349.1
drag, startPoint x: 514, startPoint y: 90, endPoint x: 299, endPoint y: 84, distance: 215.0
type input "*"
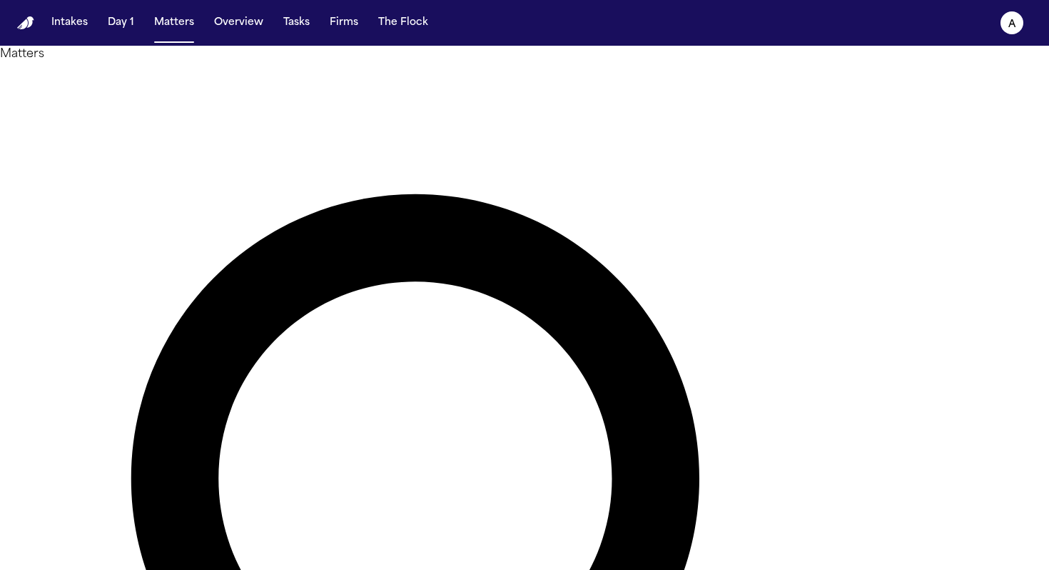
type input "***"
type input "**********"
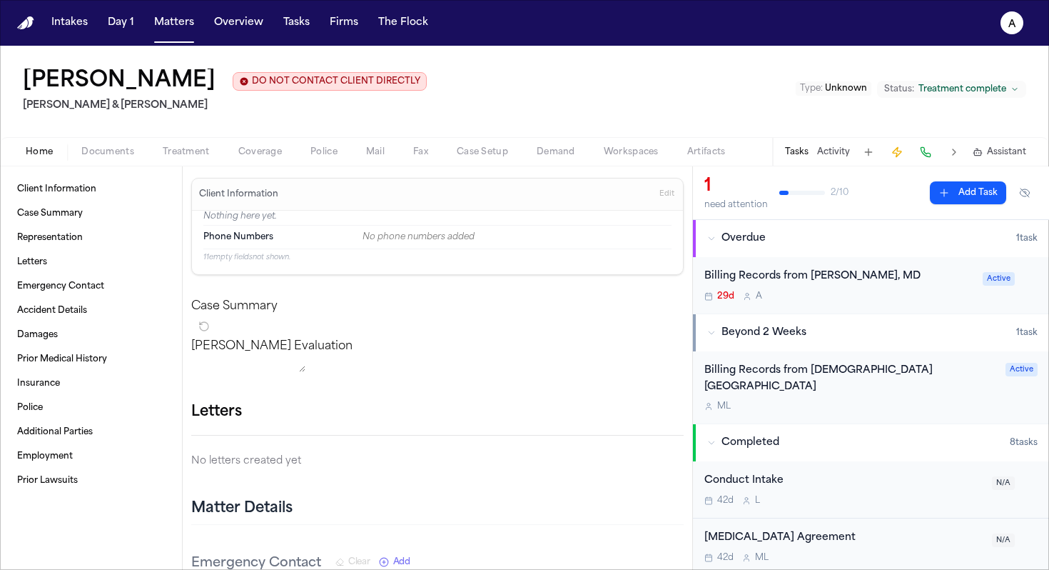
click at [684, 295] on div "29d A" at bounding box center [840, 296] width 270 height 11
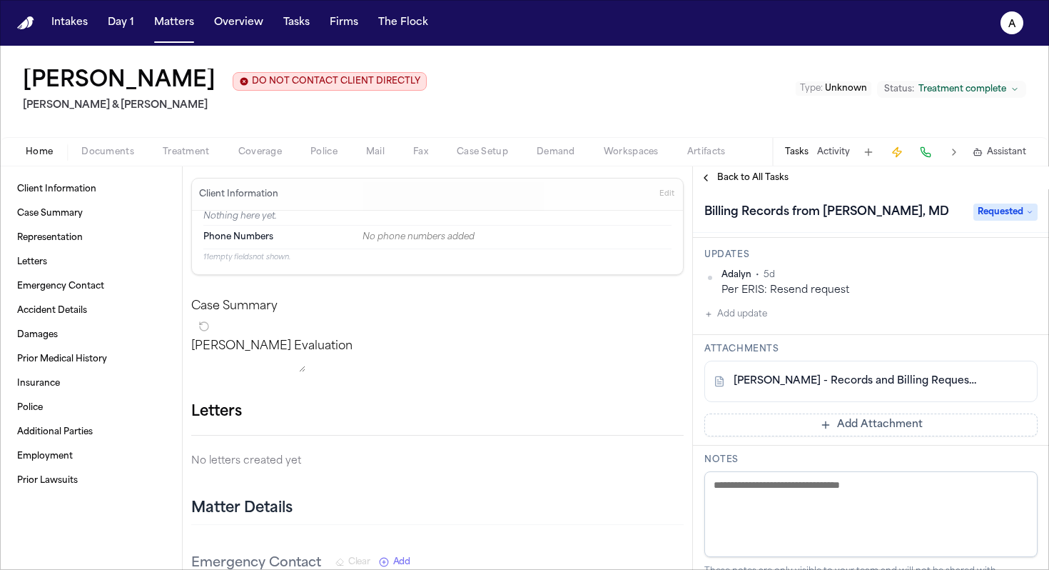
scroll to position [161, 0]
click at [684, 395] on div "[PERSON_NAME] - Records and Billing Request to [PERSON_NAME] - Undated" at bounding box center [871, 378] width 333 height 41
click at [684, 390] on div "[PERSON_NAME] - Records and Billing Request to [PERSON_NAME] - Undated" at bounding box center [871, 378] width 333 height 41
click at [684, 370] on div "[PERSON_NAME] - Records and Billing Request to [PERSON_NAME] - Undated" at bounding box center [871, 378] width 333 height 41
click at [684, 366] on div "[PERSON_NAME] - Records and Billing Request to [PERSON_NAME] - Undated" at bounding box center [871, 378] width 333 height 41
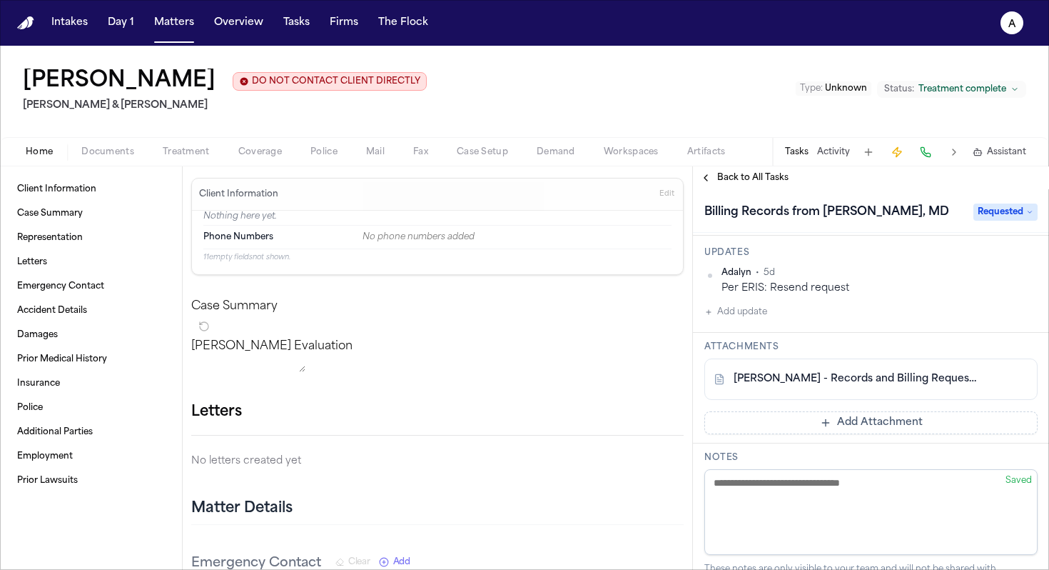
click at [684, 386] on link "[PERSON_NAME] - Records and Billing Request to [PERSON_NAME] - Undated" at bounding box center [857, 379] width 246 height 14
click at [188, 153] on span "Treatment" at bounding box center [186, 151] width 47 height 11
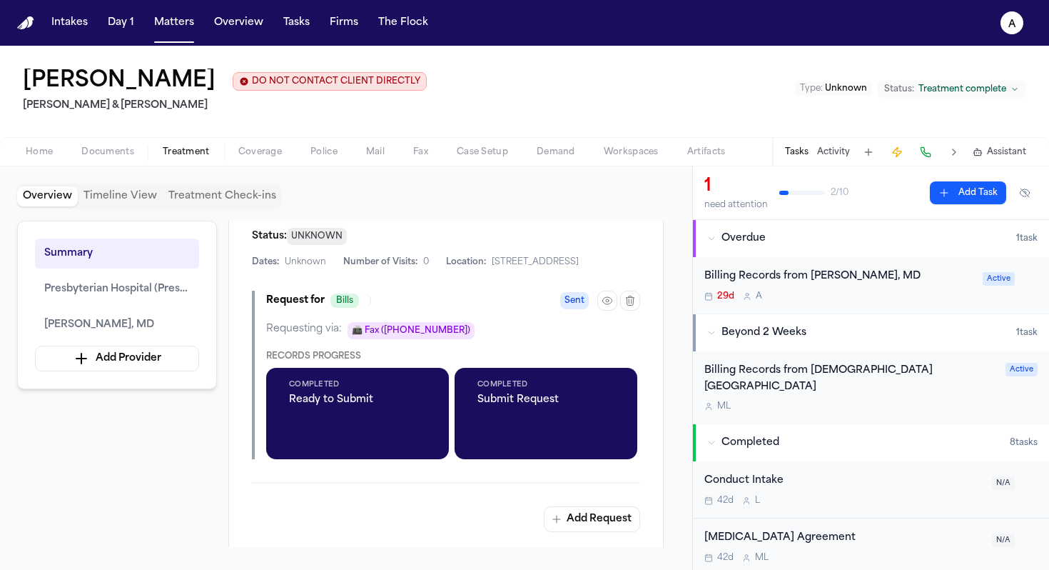
scroll to position [675, 0]
click at [684, 400] on div "M L" at bounding box center [851, 405] width 293 height 11
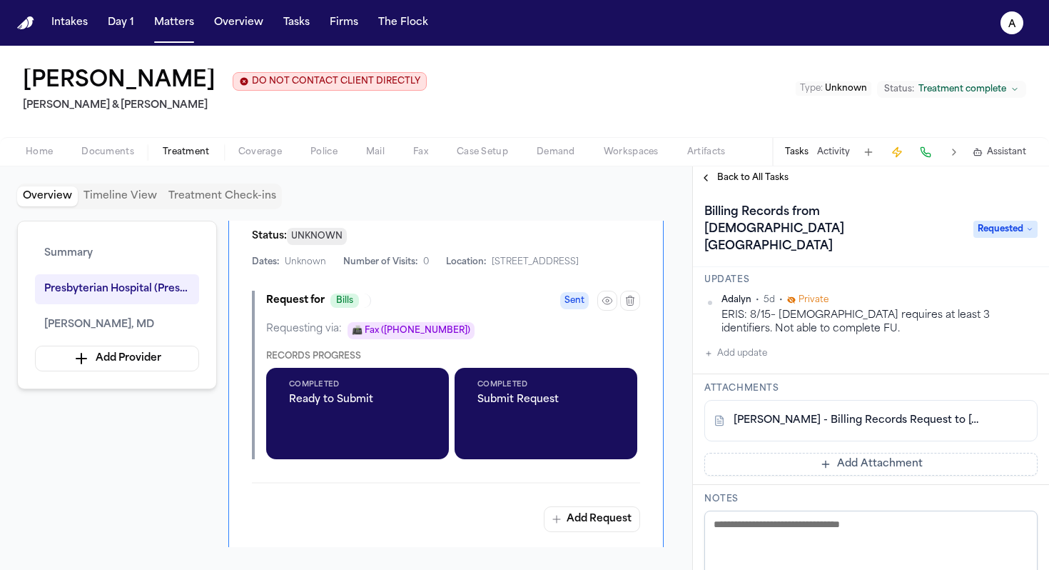
scroll to position [176, 0]
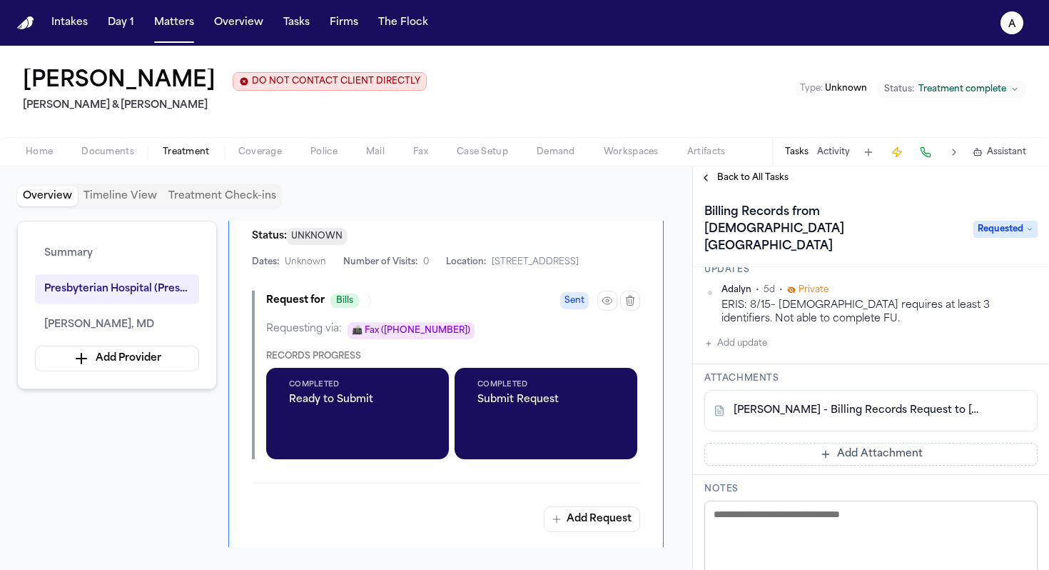
click at [684, 390] on div "[PERSON_NAME] - Billing Records Request to [GEOGRAPHIC_DATA] - [DATE]" at bounding box center [871, 410] width 333 height 41
click at [684, 403] on link "[PERSON_NAME] - Billing Records Request to [GEOGRAPHIC_DATA] - [DATE]" at bounding box center [857, 410] width 246 height 14
click at [181, 24] on button "Matters" at bounding box center [173, 23] width 51 height 26
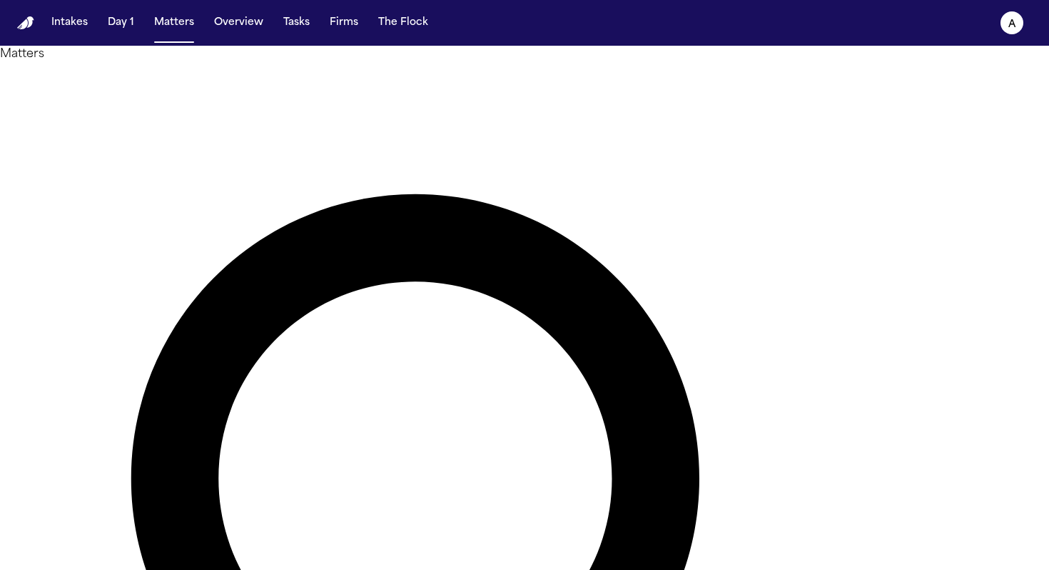
drag, startPoint x: 505, startPoint y: 90, endPoint x: 302, endPoint y: 47, distance: 207.9
type input "**********"
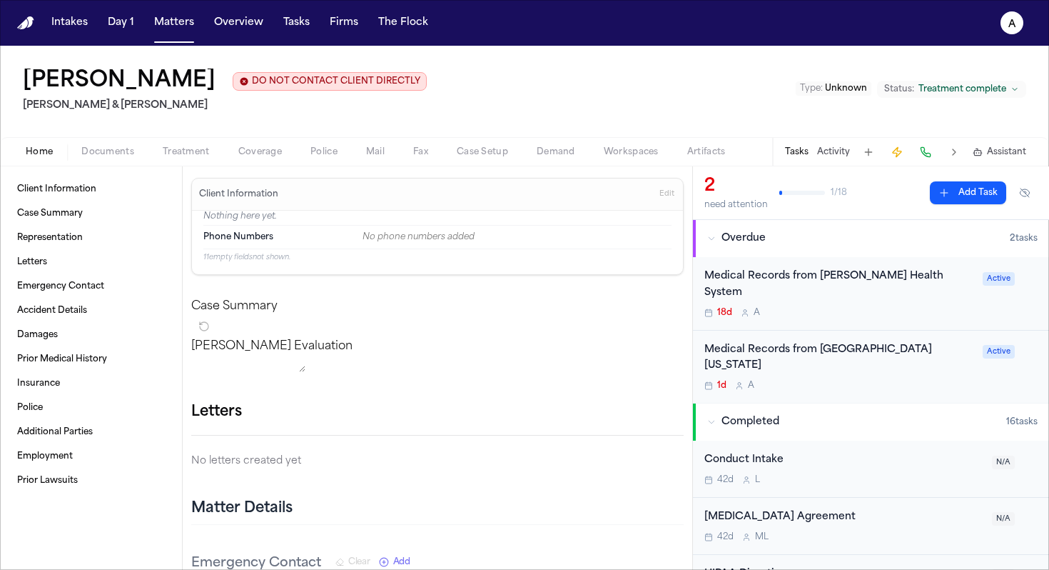
click at [684, 380] on div "1d A" at bounding box center [840, 385] width 270 height 11
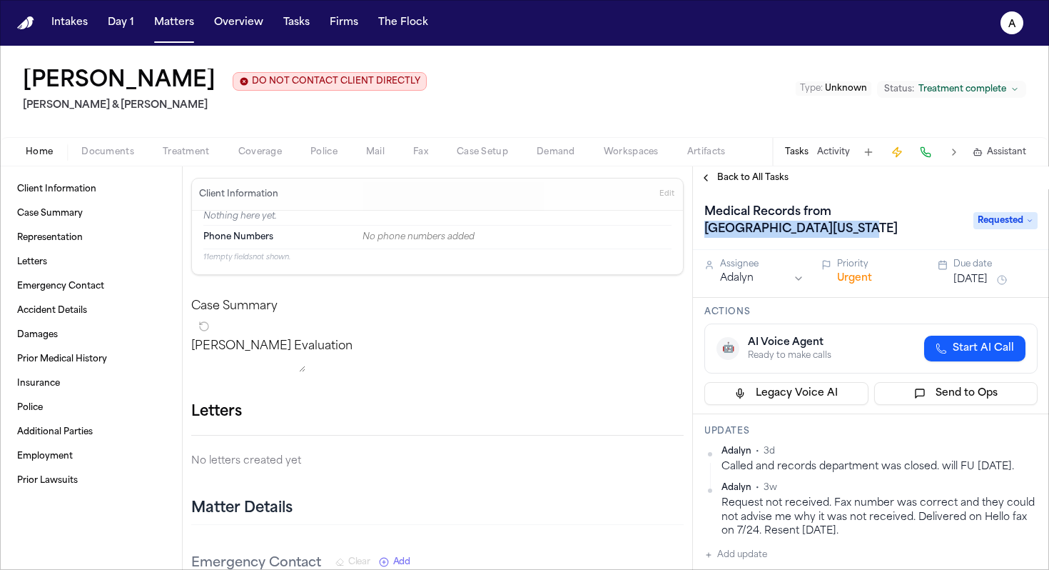
drag, startPoint x: 832, startPoint y: 231, endPoint x: 834, endPoint y: 211, distance: 20.8
click at [684, 211] on h1 "Medical Records from [GEOGRAPHIC_DATA][US_STATE]" at bounding box center [832, 221] width 266 height 40
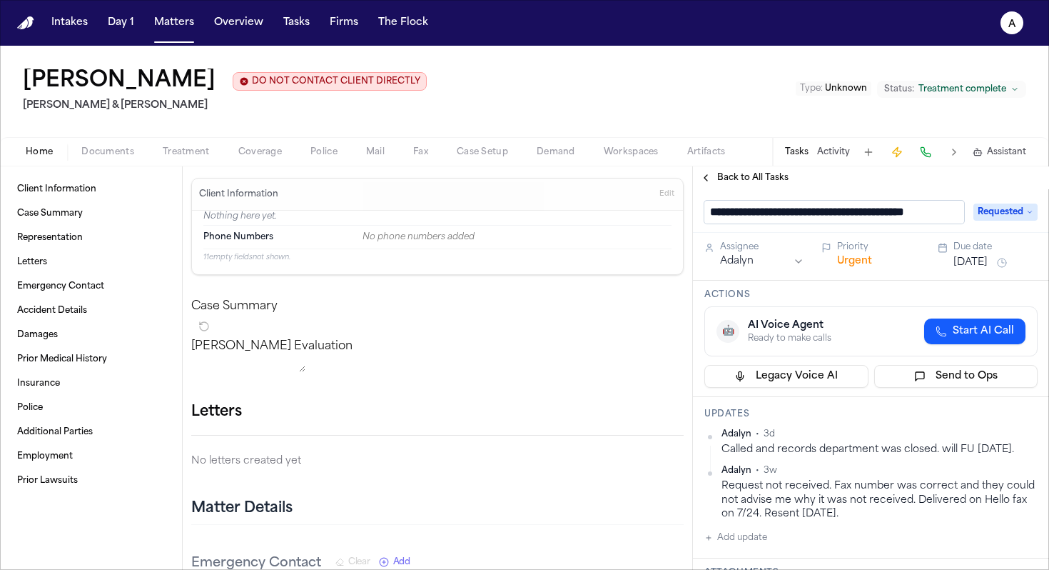
scroll to position [1, 27]
drag, startPoint x: 812, startPoint y: 215, endPoint x: 979, endPoint y: 209, distance: 166.4
click at [684, 209] on div "**********" at bounding box center [871, 212] width 333 height 23
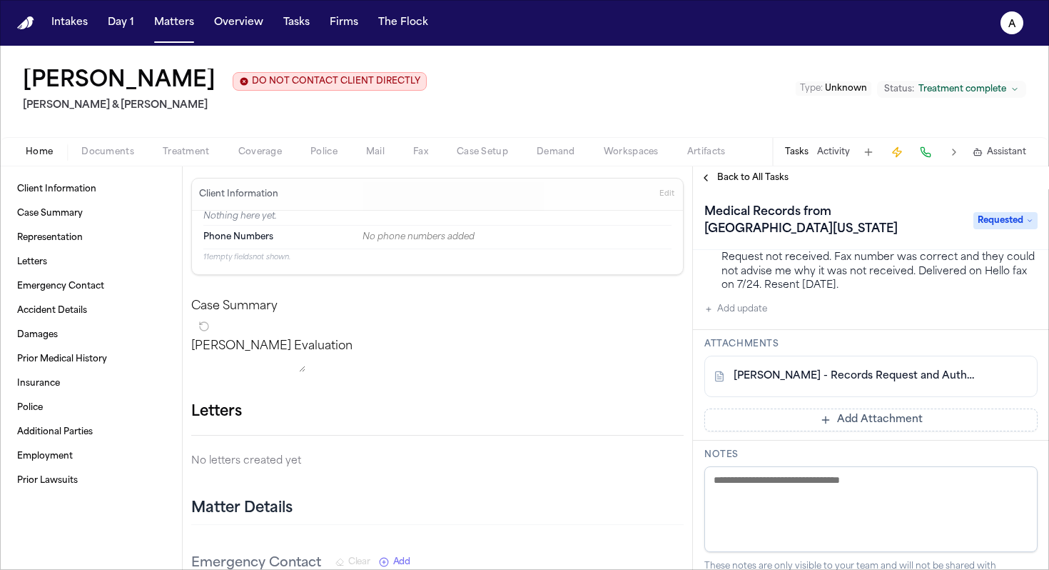
scroll to position [247, 0]
click at [684, 382] on link "[PERSON_NAME] - Records Request and Authorizations to UNM Hospital - [DATE]" at bounding box center [857, 375] width 246 height 14
